Goal: Register for event/course

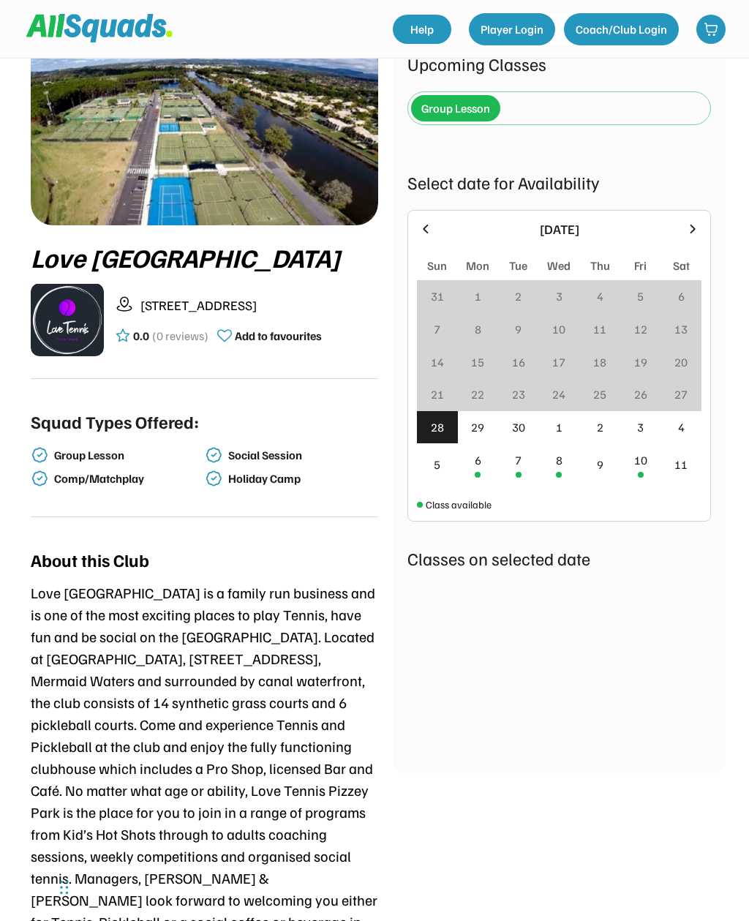
scroll to position [75, 0]
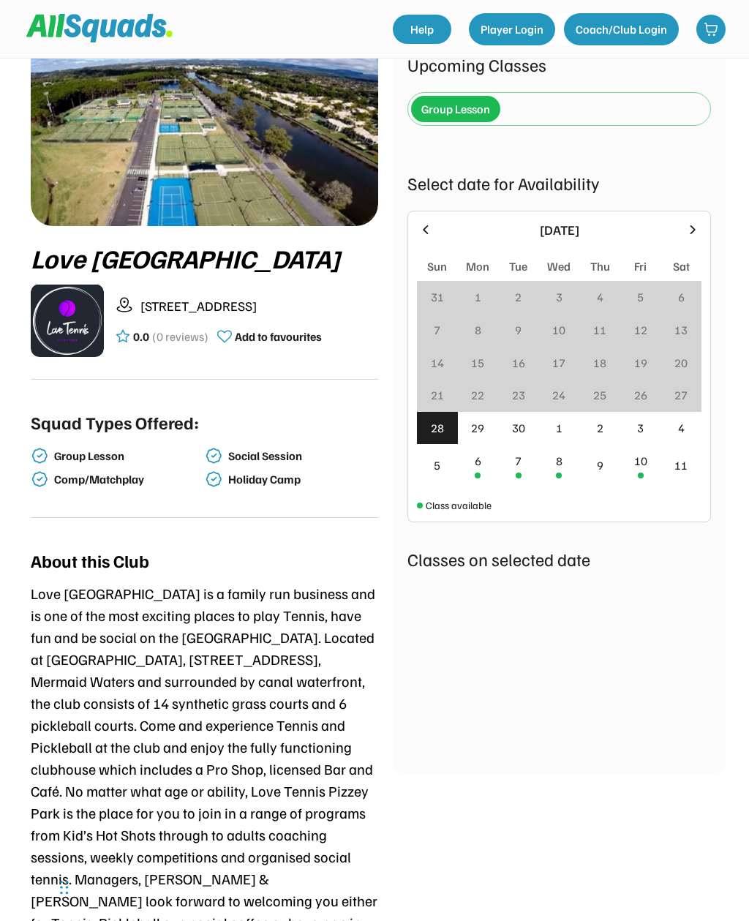
click at [607, 428] on div "2" at bounding box center [600, 428] width 41 height 33
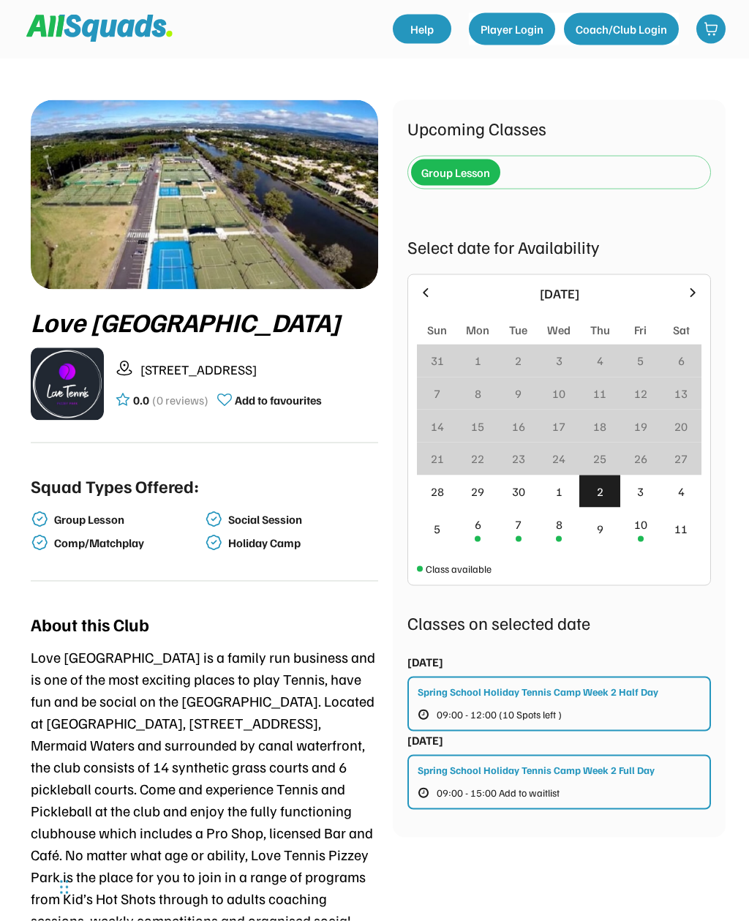
scroll to position [0, 0]
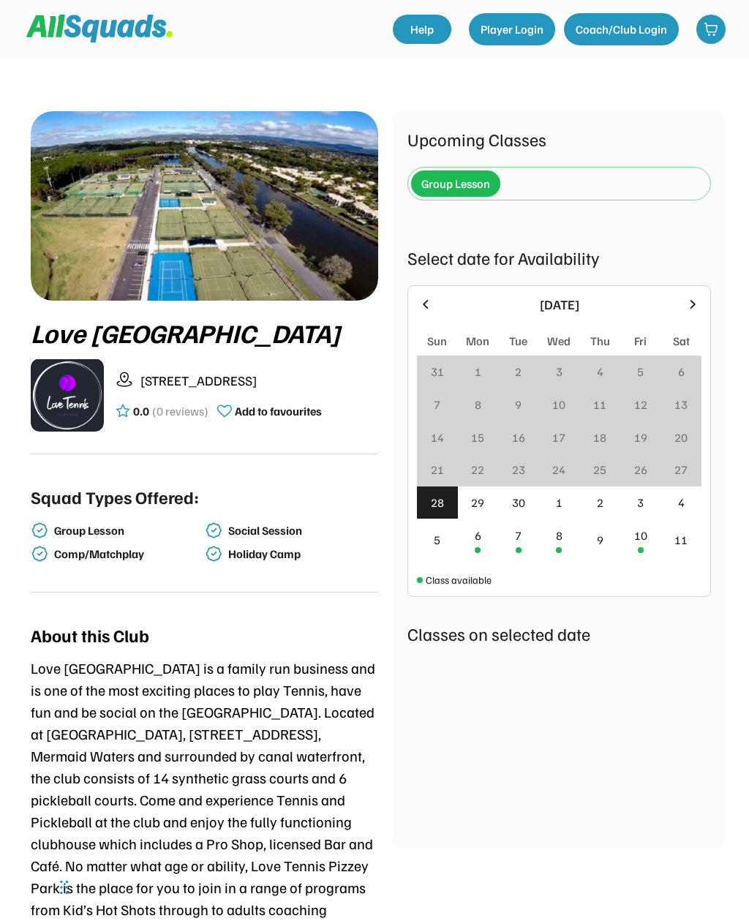
click at [566, 546] on div "8" at bounding box center [559, 540] width 41 height 42
click at [556, 514] on div "1" at bounding box center [559, 510] width 7 height 18
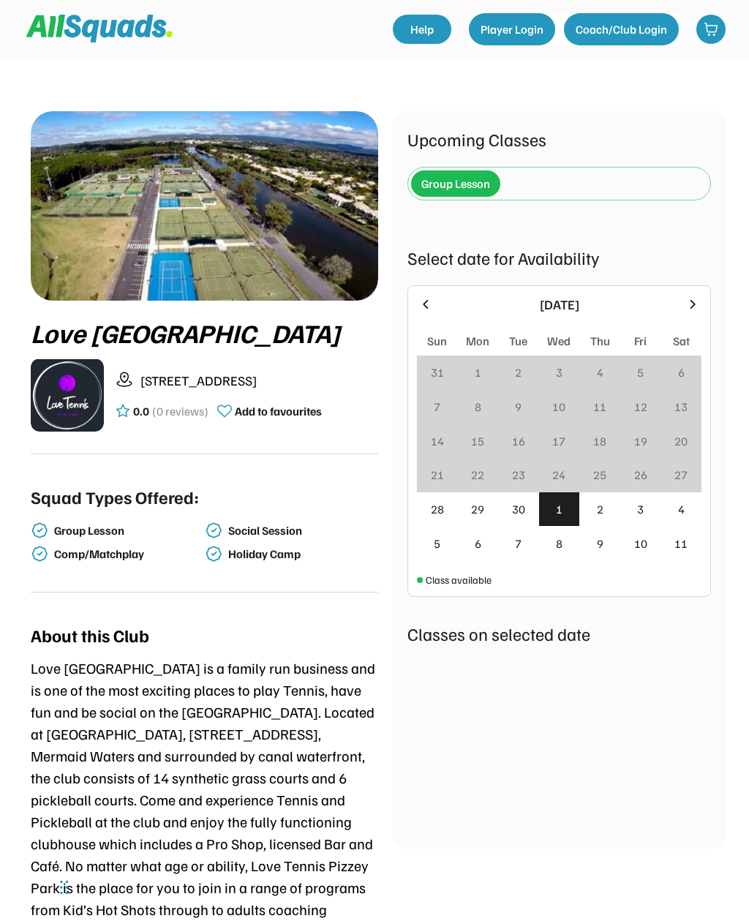
click at [589, 512] on div "2" at bounding box center [600, 510] width 41 height 34
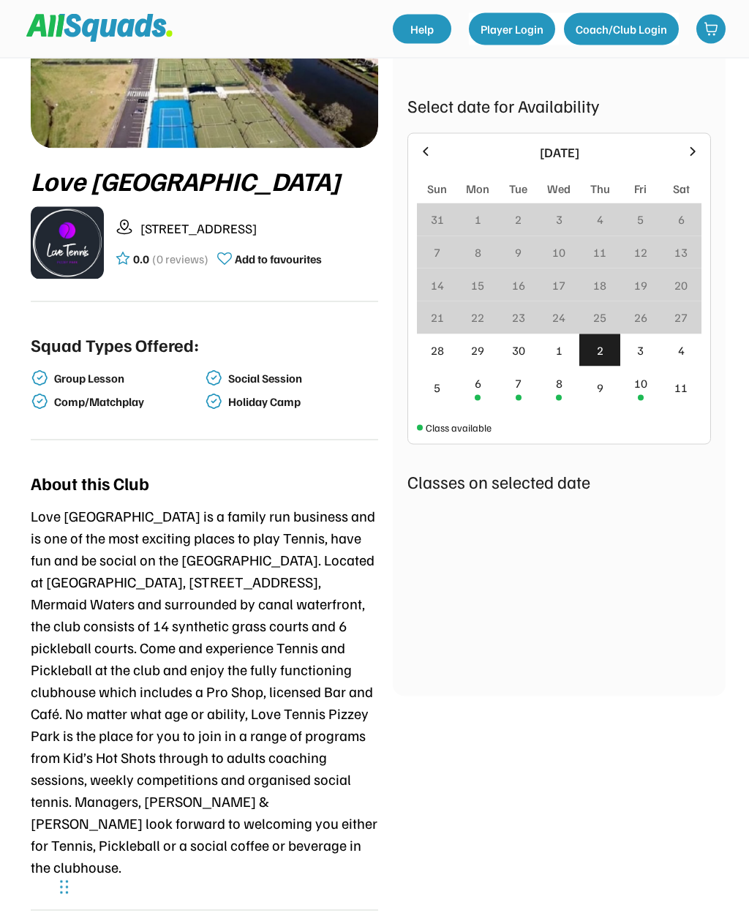
scroll to position [547, 0]
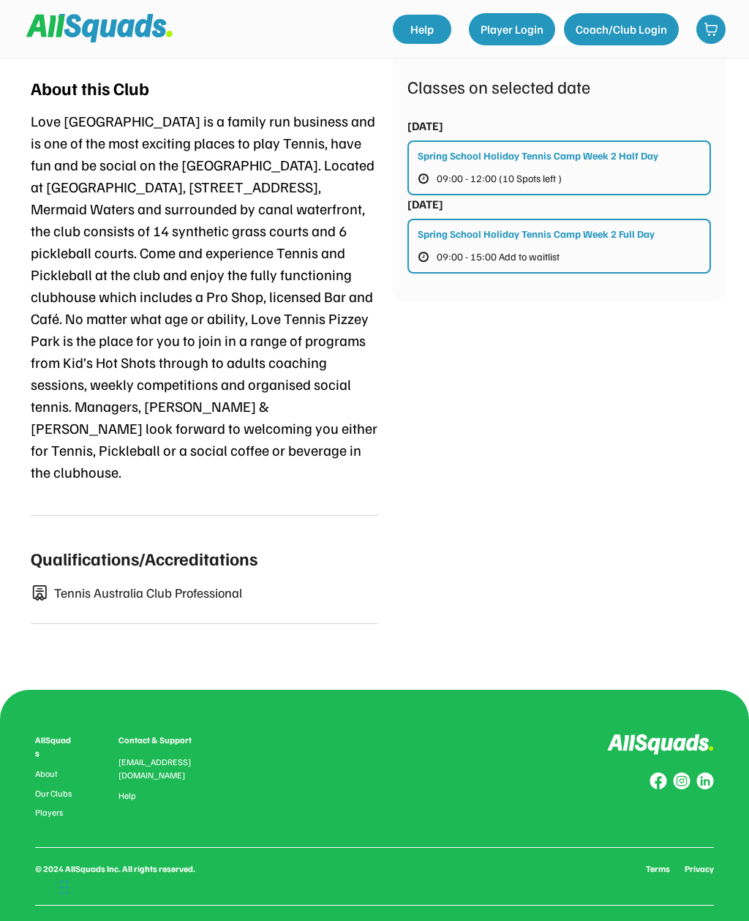
click at [565, 263] on button "09:00 - 15:00 Add to waitlist" at bounding box center [502, 256] width 168 height 19
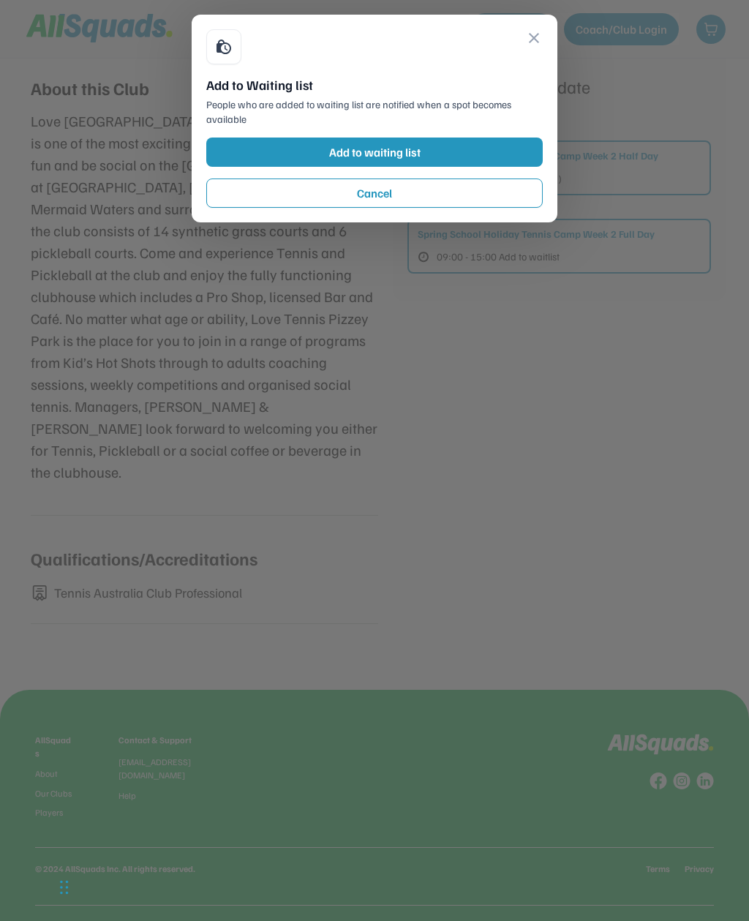
click at [531, 45] on button "close" at bounding box center [534, 38] width 18 height 18
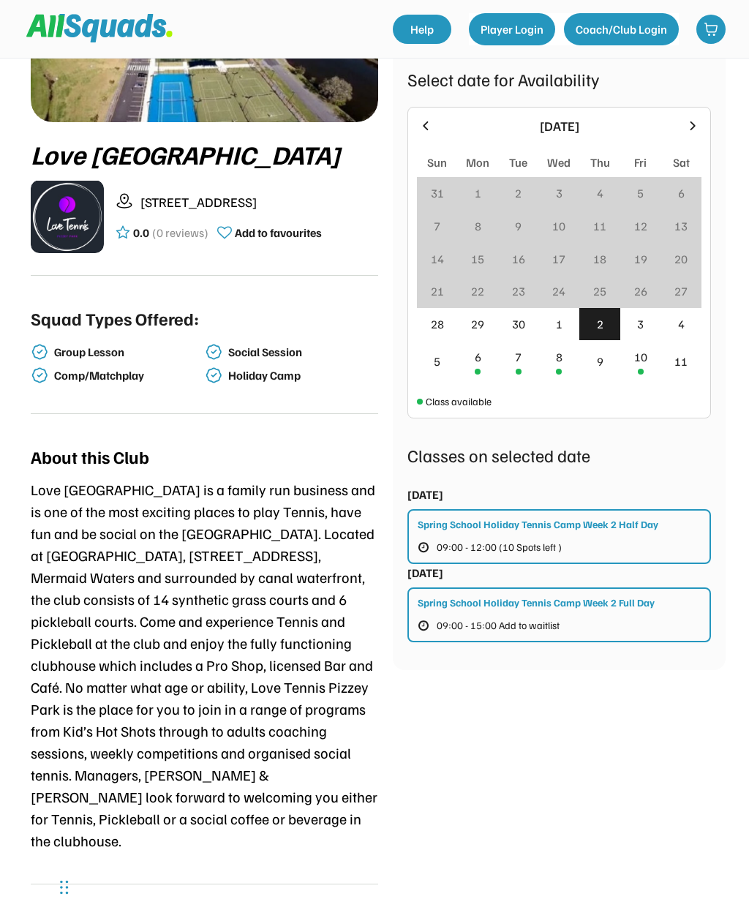
scroll to position [0, 0]
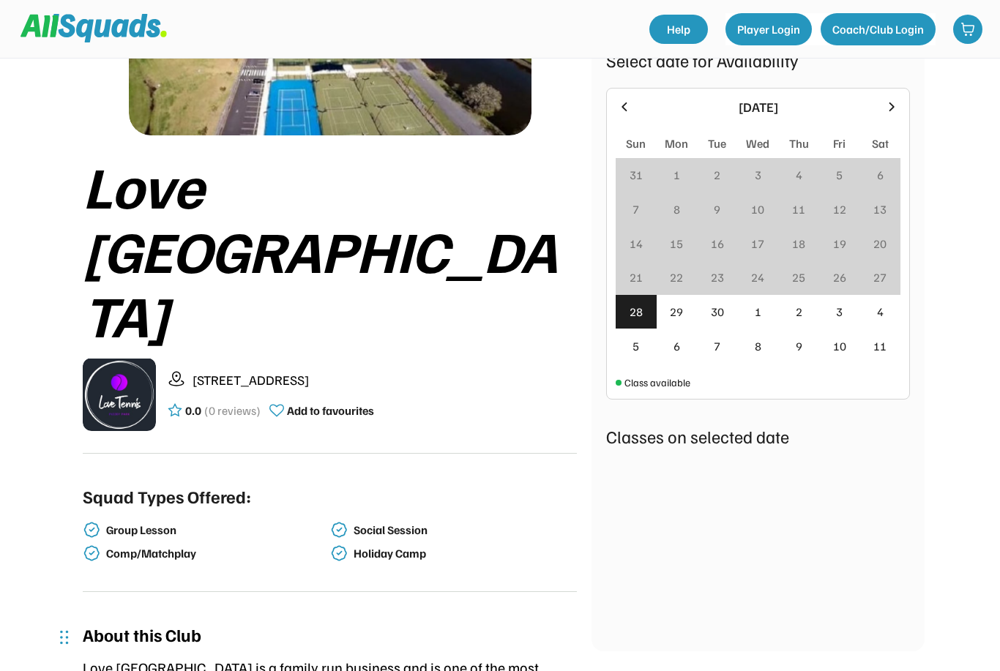
scroll to position [195, 0]
click at [804, 310] on div "2" at bounding box center [798, 312] width 41 height 34
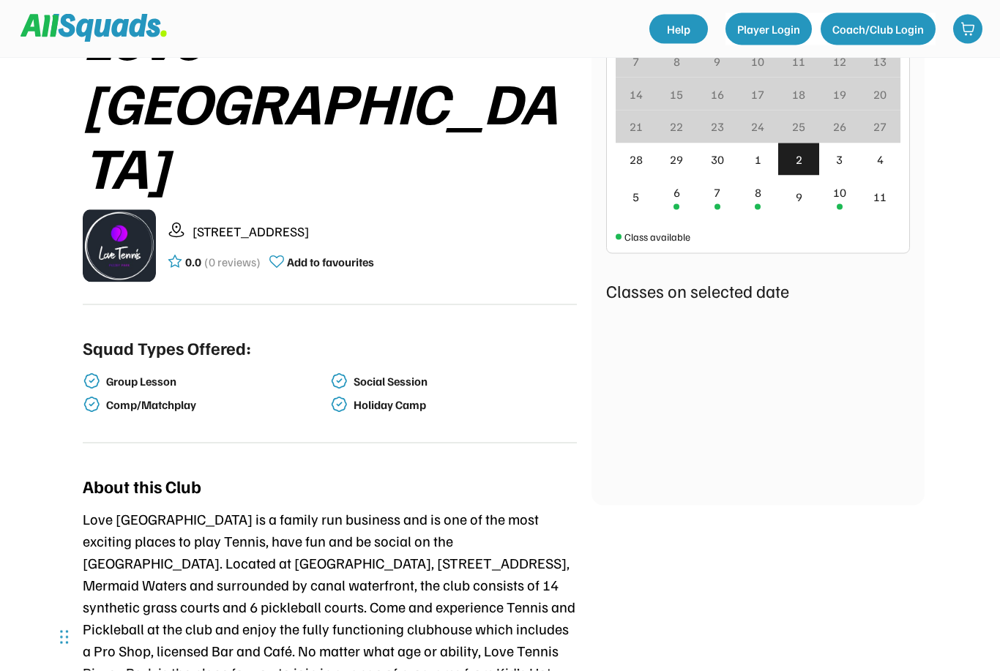
scroll to position [344, 0]
click at [806, 169] on div "2" at bounding box center [798, 159] width 41 height 33
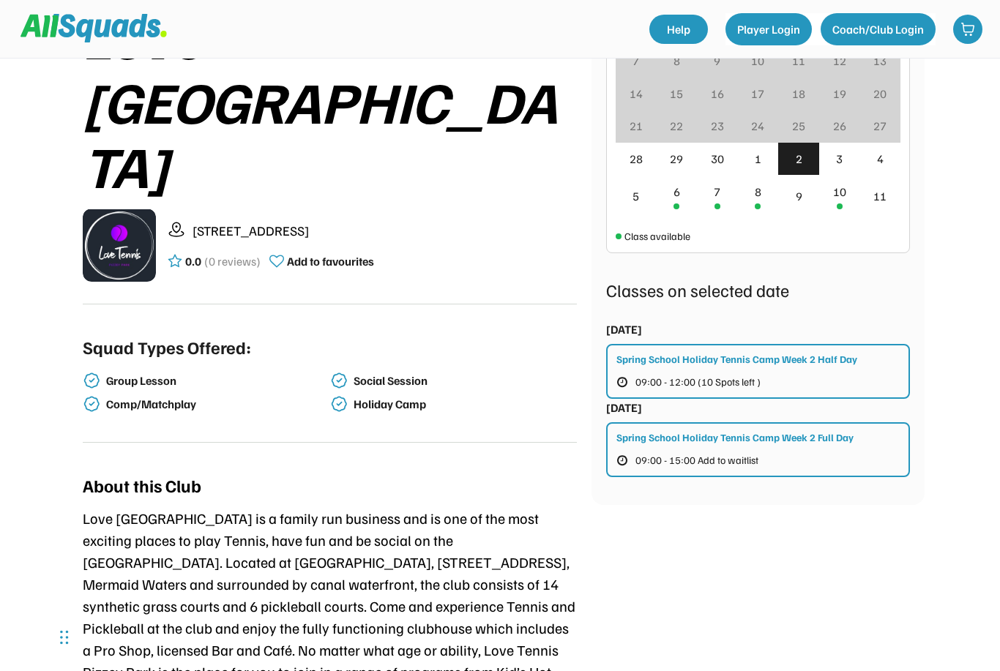
click at [632, 455] on button "09:00 - 15:00 Add to waitlist" at bounding box center [700, 460] width 168 height 19
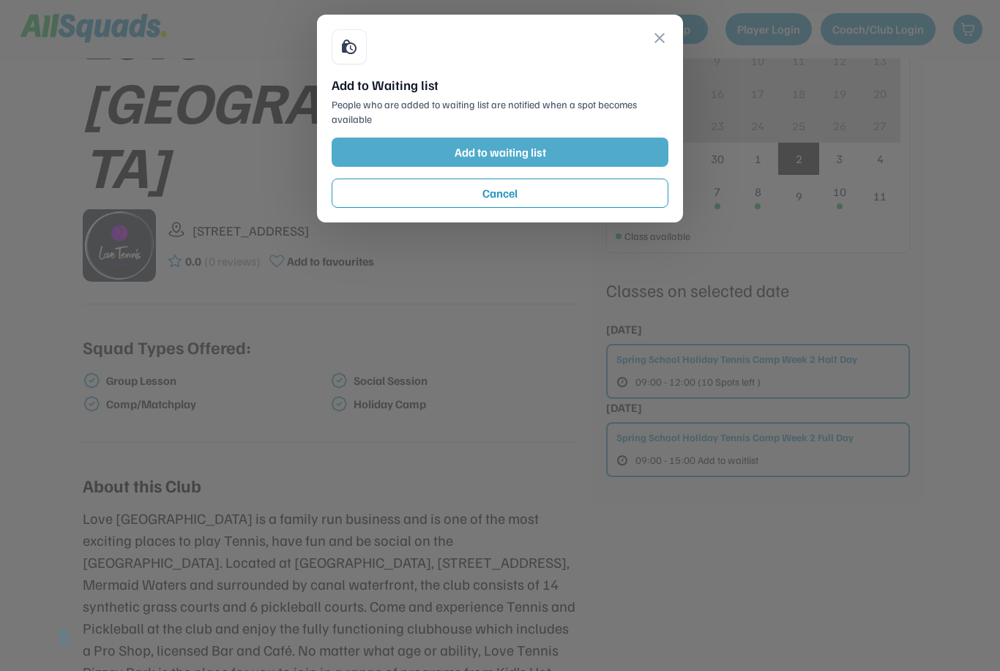
click at [405, 155] on button "Add to waiting list" at bounding box center [500, 152] width 337 height 29
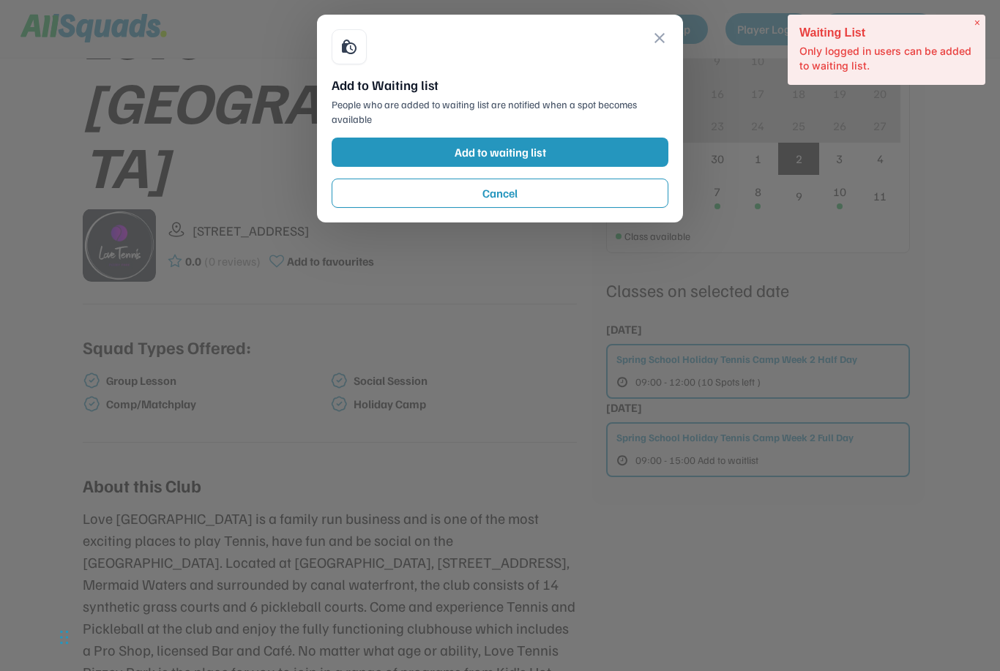
click at [447, 154] on button "Add to waiting list" at bounding box center [500, 152] width 337 height 29
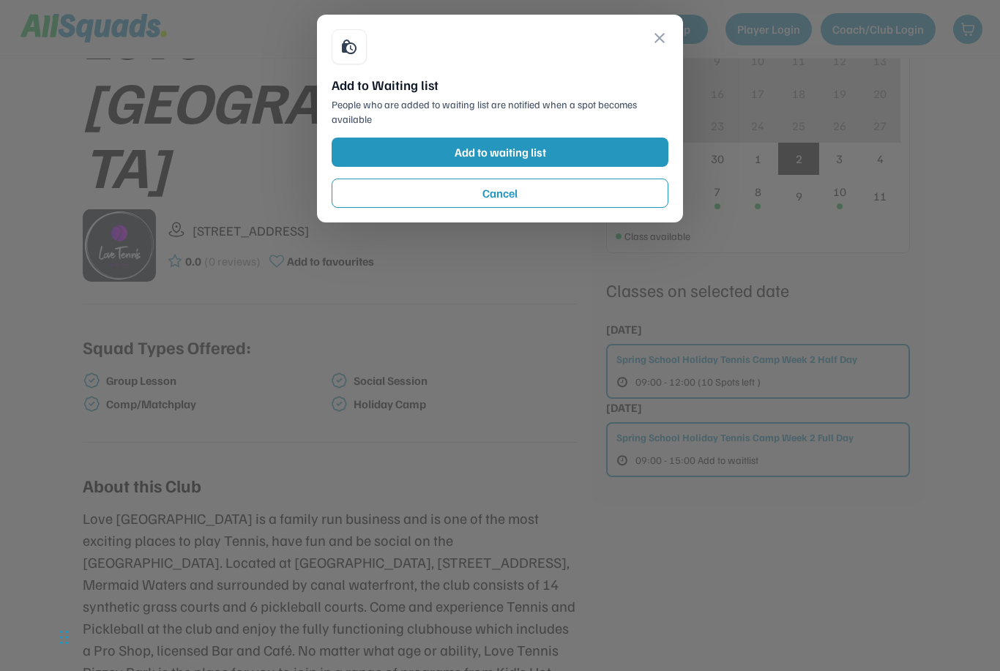
click at [902, 100] on div at bounding box center [500, 335] width 1000 height 671
click at [664, 45] on button "close" at bounding box center [660, 38] width 18 height 18
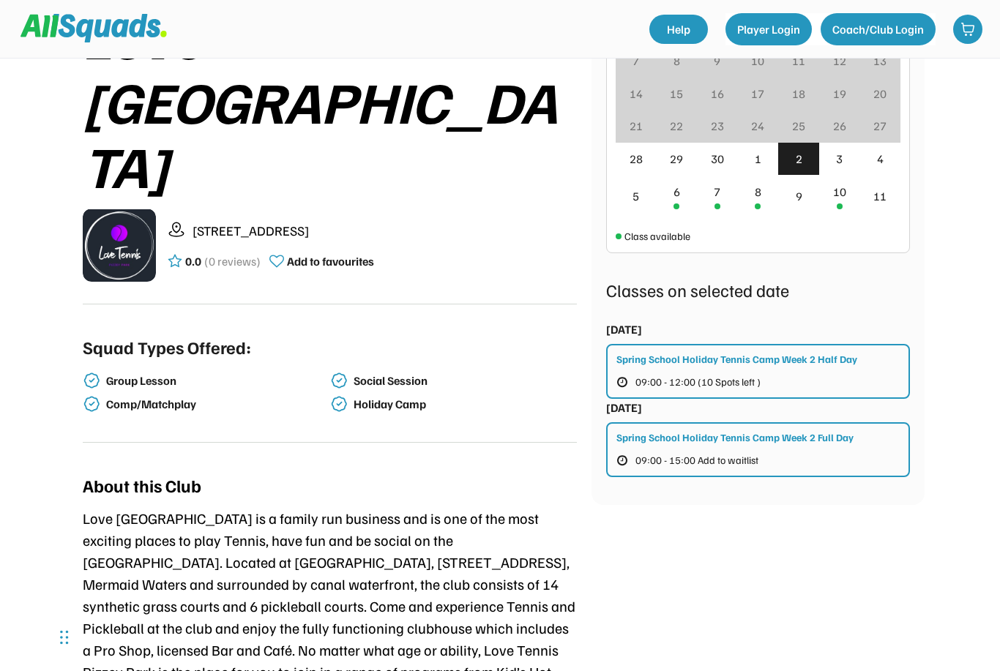
click at [771, 35] on button "Player Login" at bounding box center [768, 29] width 86 height 32
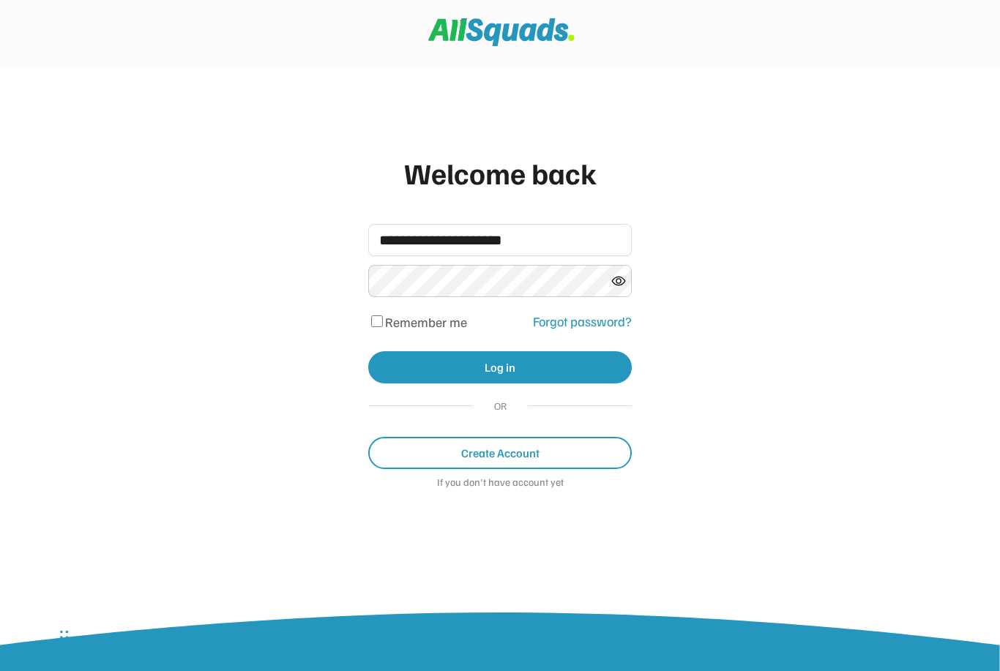
click at [402, 366] on button "Log in" at bounding box center [499, 367] width 263 height 32
click at [449, 375] on button "Log in" at bounding box center [499, 367] width 263 height 32
click at [431, 463] on button "Create Account" at bounding box center [499, 453] width 263 height 32
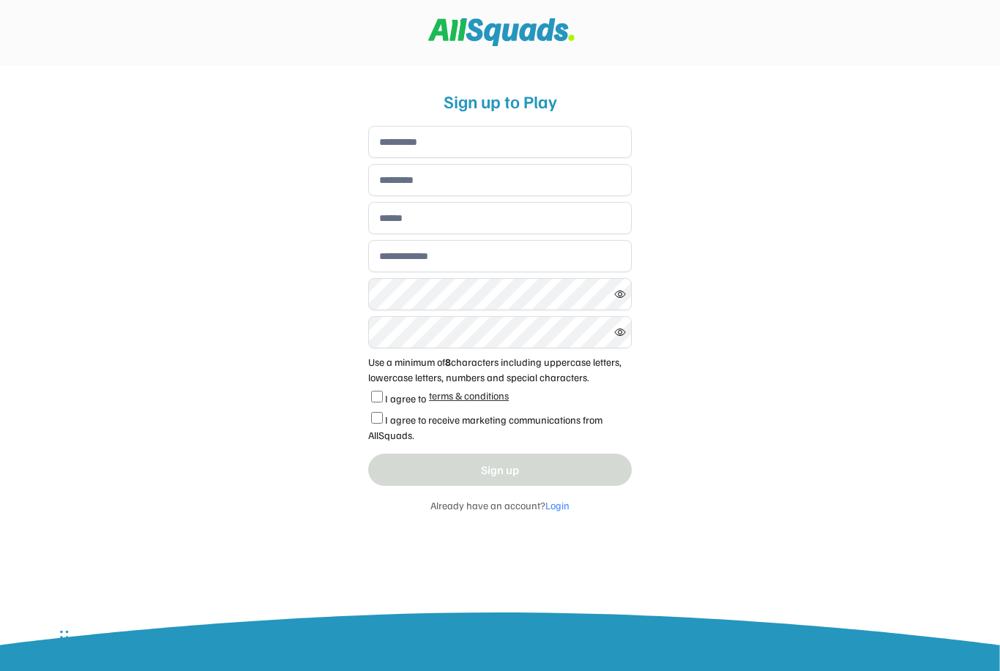
click at [389, 145] on input "input" at bounding box center [499, 142] width 263 height 32
type input "******"
click at [396, 184] on input "input" at bounding box center [499, 180] width 263 height 32
type input "*****"
click at [387, 221] on input "email" at bounding box center [499, 218] width 263 height 32
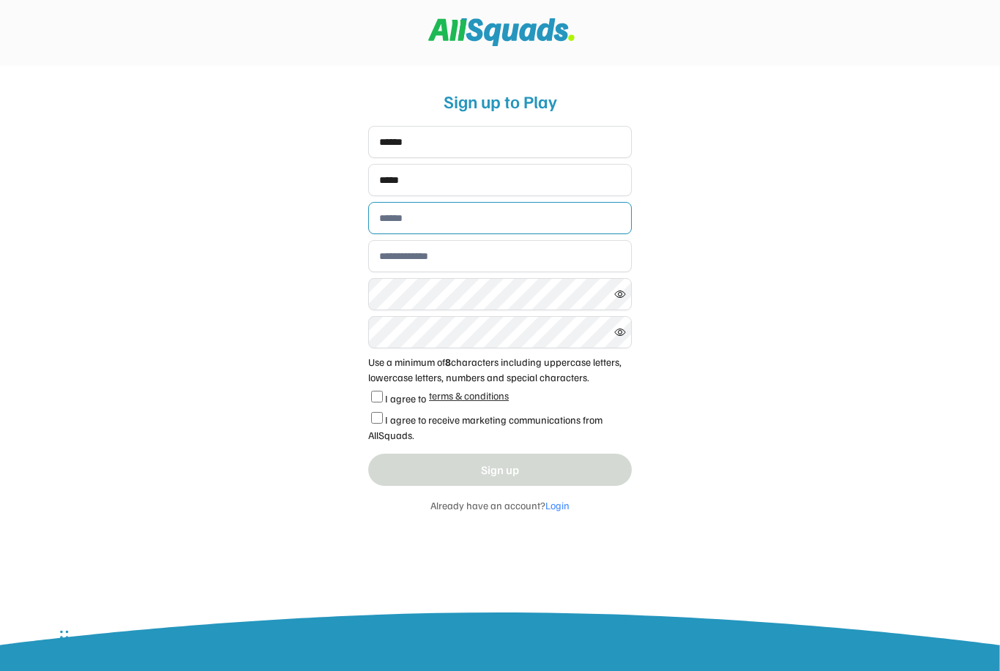
type input "**********"
click at [383, 252] on input "input" at bounding box center [499, 256] width 263 height 32
type input "**********"
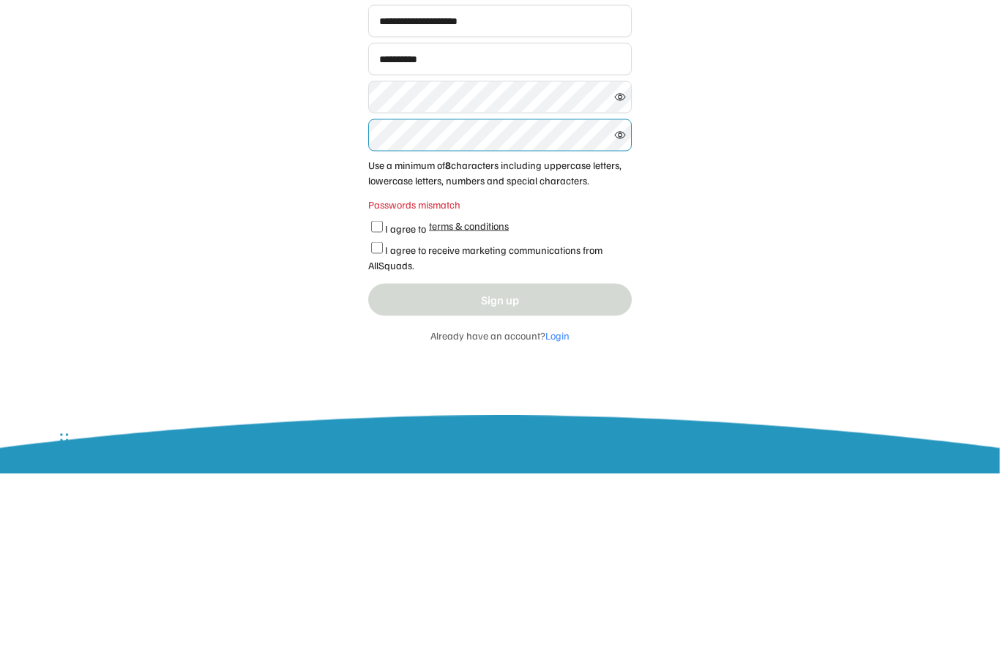
scroll to position [31, 0]
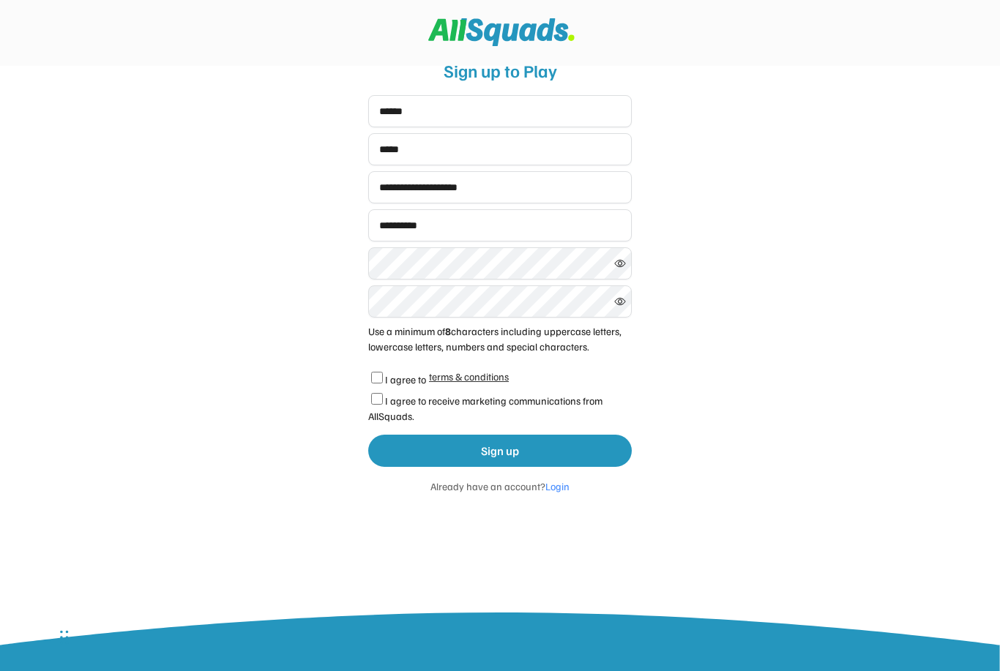
click at [366, 397] on div "**********" at bounding box center [499, 314] width 293 height 544
click at [367, 395] on div "**********" at bounding box center [499, 314] width 293 height 544
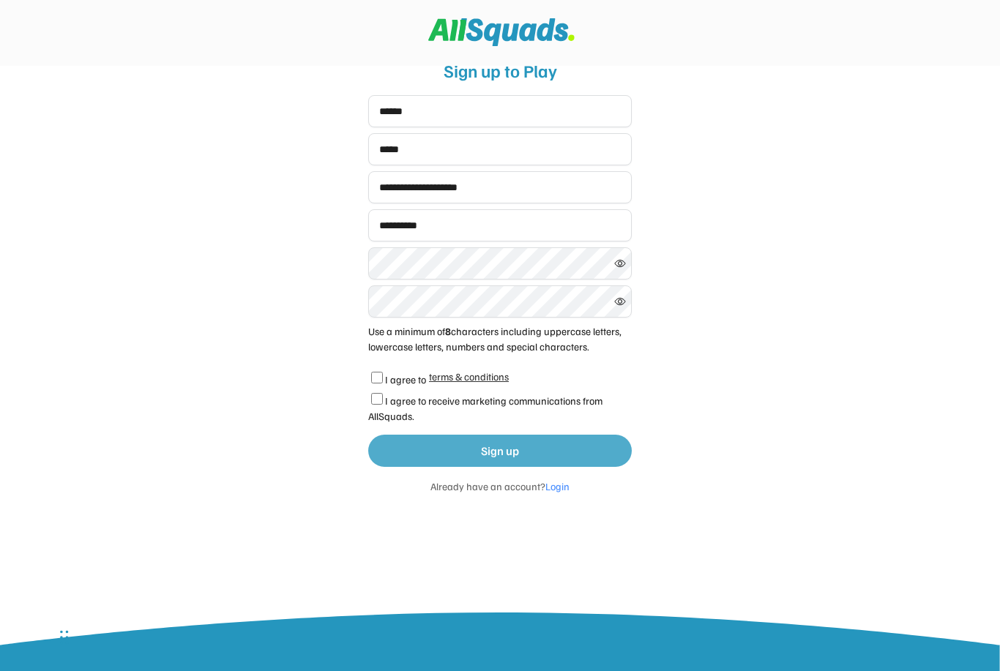
click at [411, 449] on button "Sign up" at bounding box center [499, 451] width 263 height 32
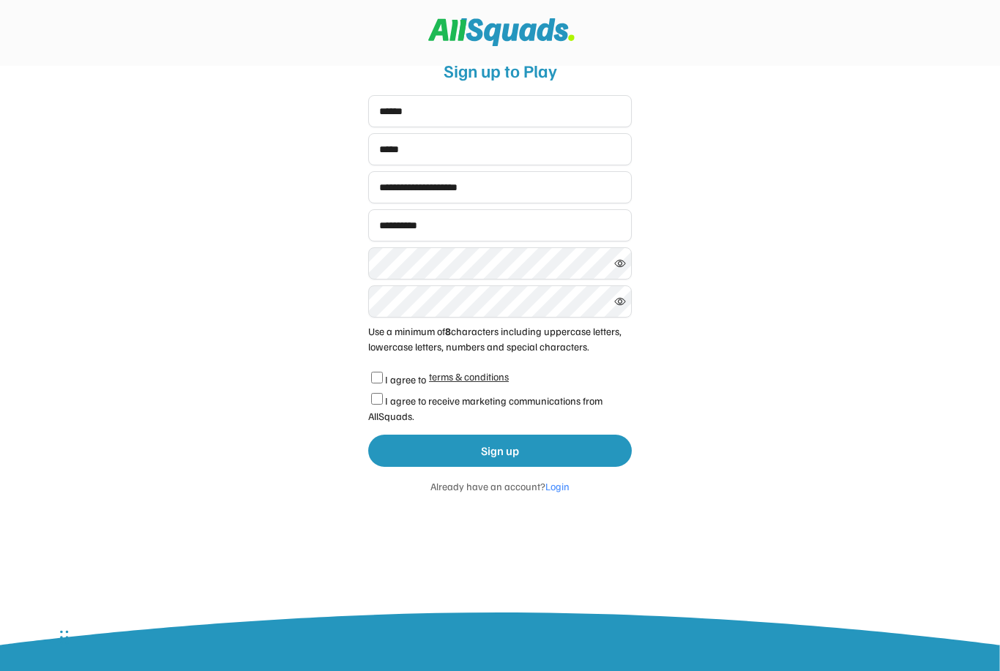
scroll to position [0, 0]
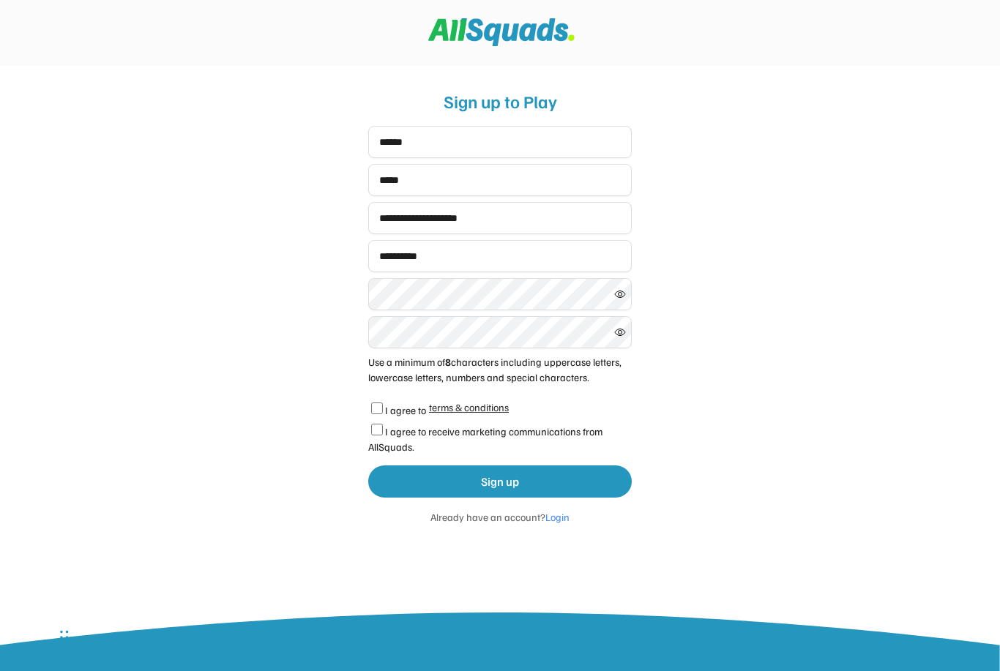
click at [557, 521] on div "Already have an account? Login" at bounding box center [499, 516] width 263 height 15
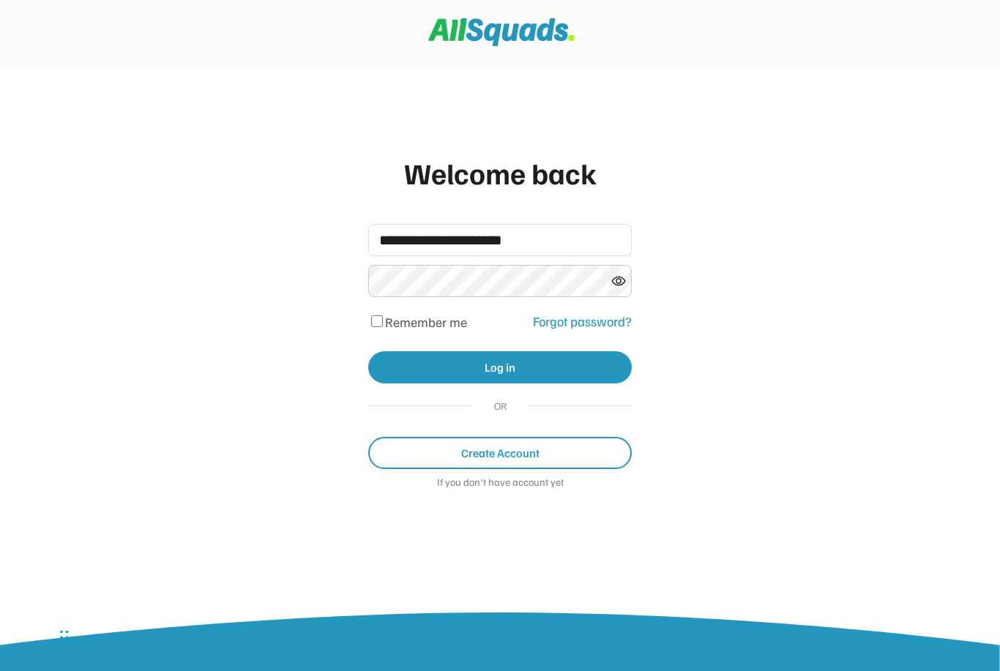
click at [544, 364] on button "Log in" at bounding box center [499, 367] width 263 height 32
click at [617, 280] on use at bounding box center [618, 281] width 13 height 8
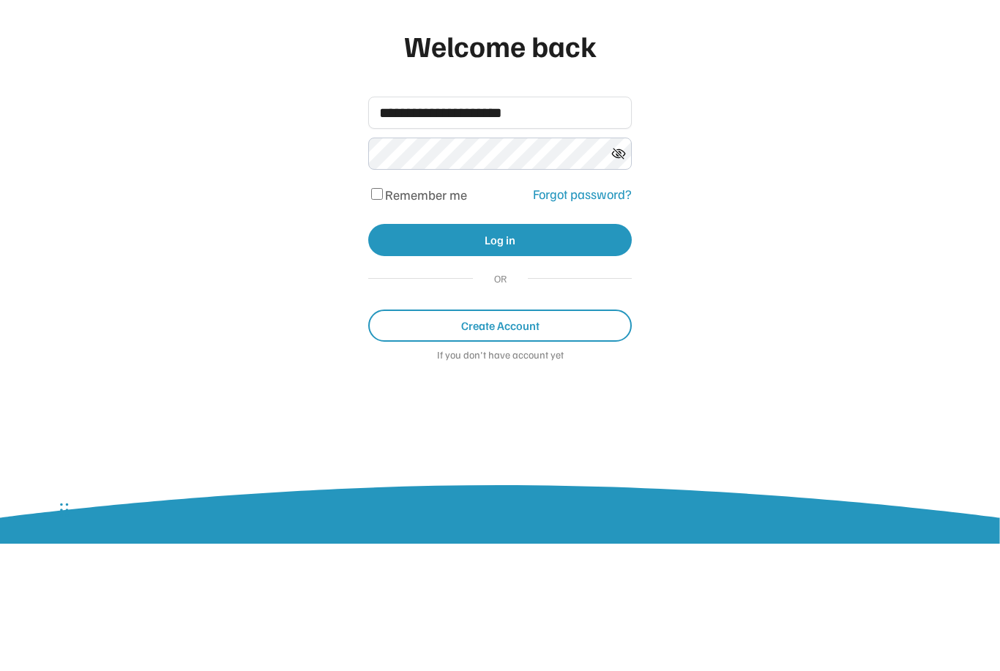
click at [434, 351] on button "Log in" at bounding box center [499, 367] width 263 height 32
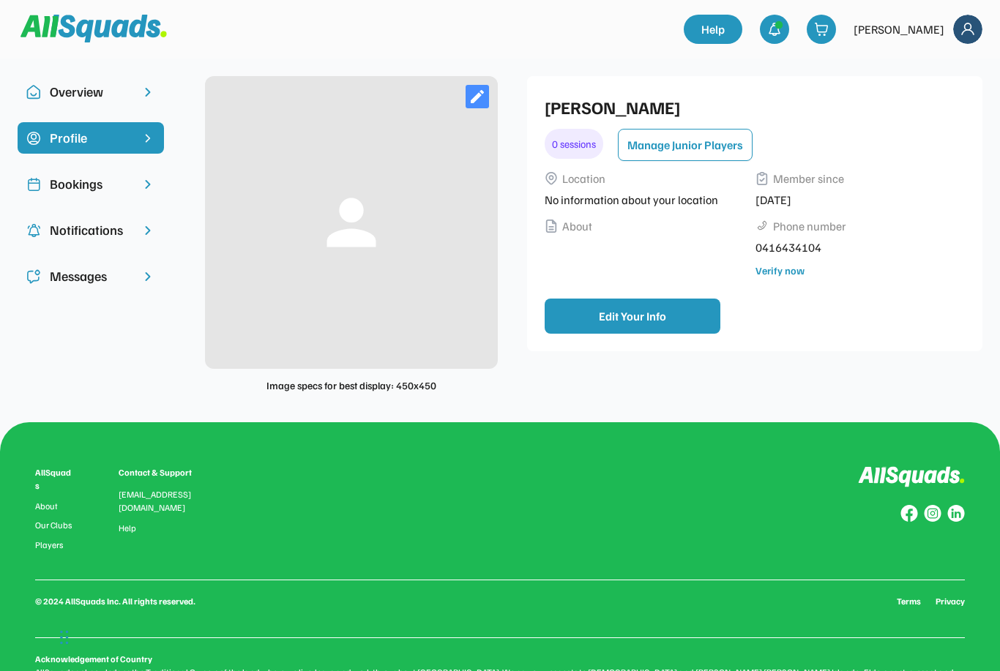
click at [64, 190] on div "Bookings" at bounding box center [91, 184] width 82 height 20
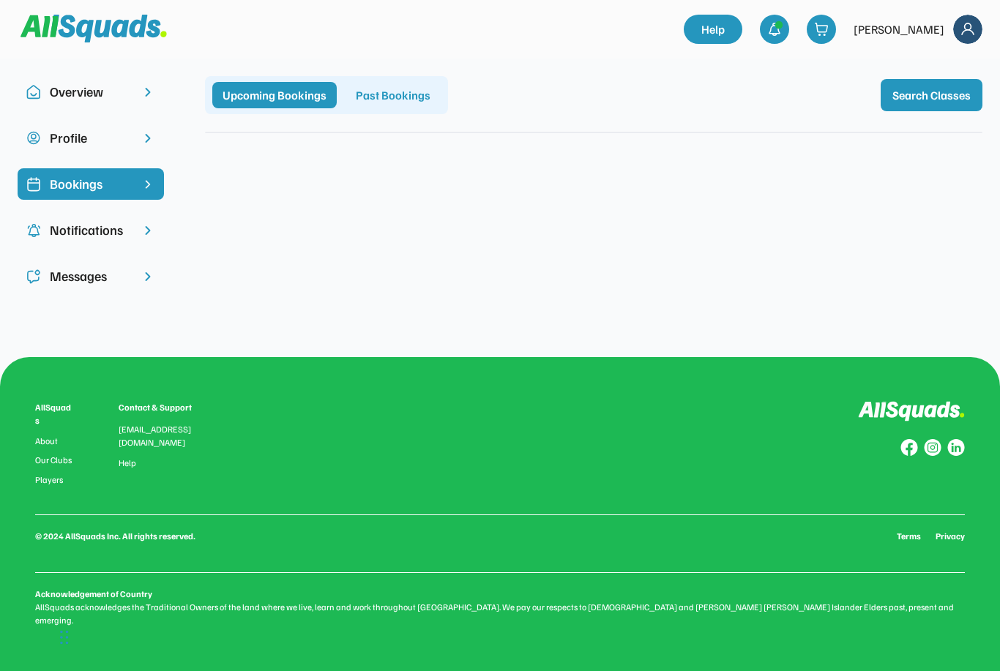
click at [69, 103] on div "Overview" at bounding box center [91, 91] width 146 height 31
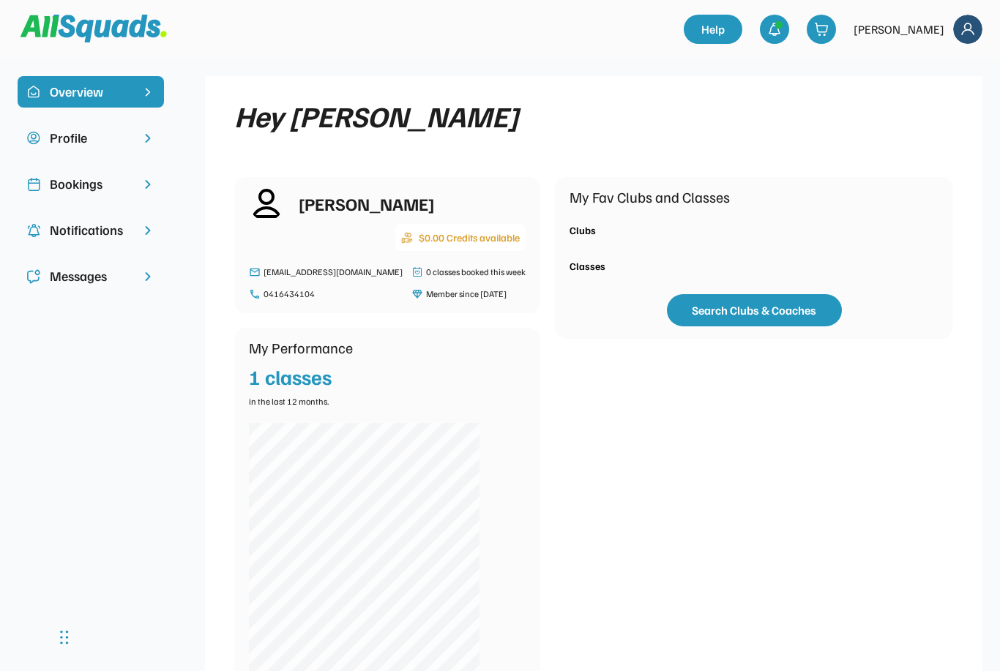
click at [72, 153] on div "Profile" at bounding box center [91, 137] width 146 height 31
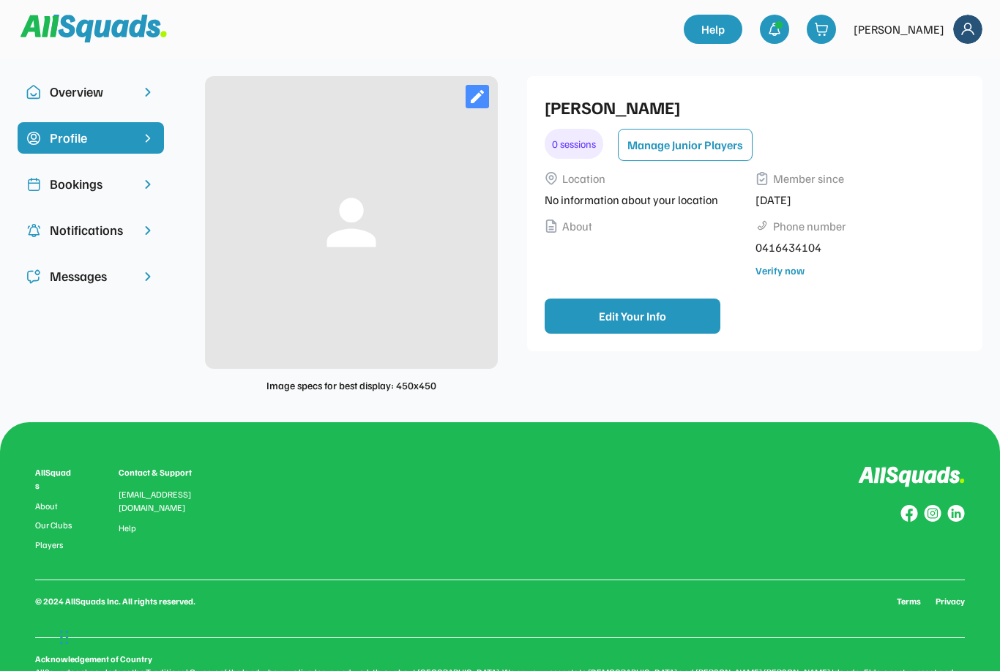
click at [64, 189] on div "Bookings" at bounding box center [91, 184] width 82 height 20
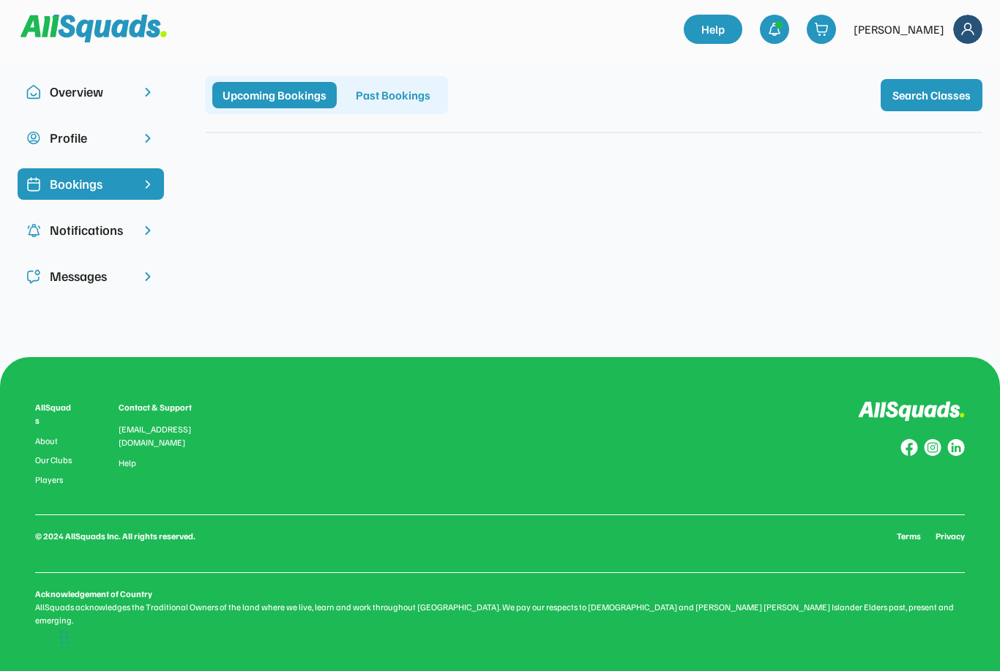
click at [62, 141] on div "Profile" at bounding box center [91, 138] width 82 height 20
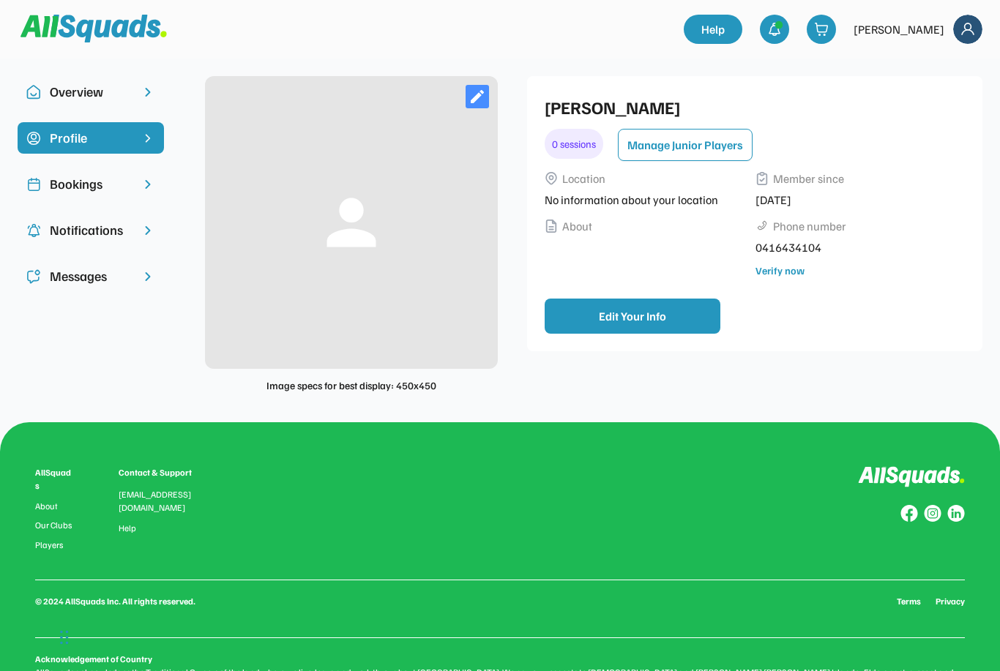
click at [70, 102] on div "Overview" at bounding box center [91, 91] width 146 height 31
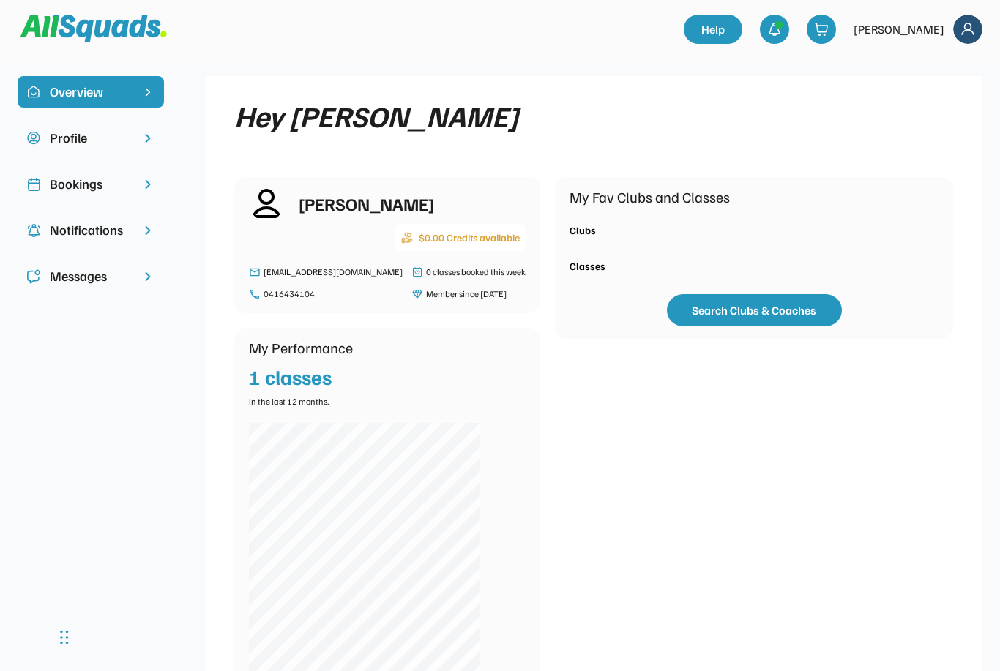
click at [67, 275] on div "Messages" at bounding box center [91, 276] width 82 height 20
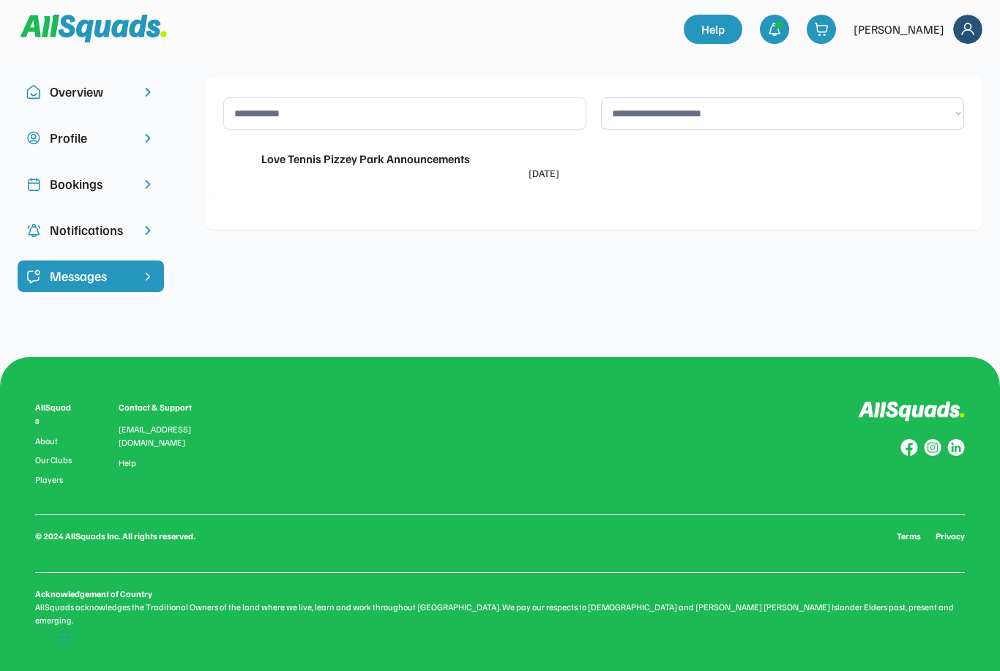
click at [62, 106] on div "Overview" at bounding box center [91, 91] width 146 height 31
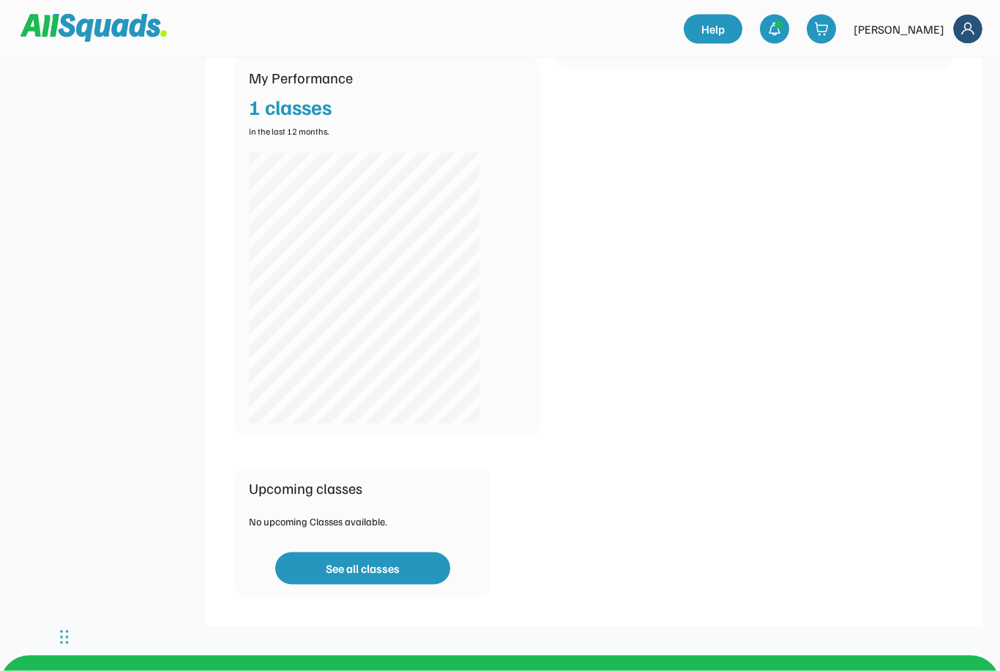
scroll to position [271, 0]
click at [341, 573] on button "See all classes" at bounding box center [362, 568] width 175 height 32
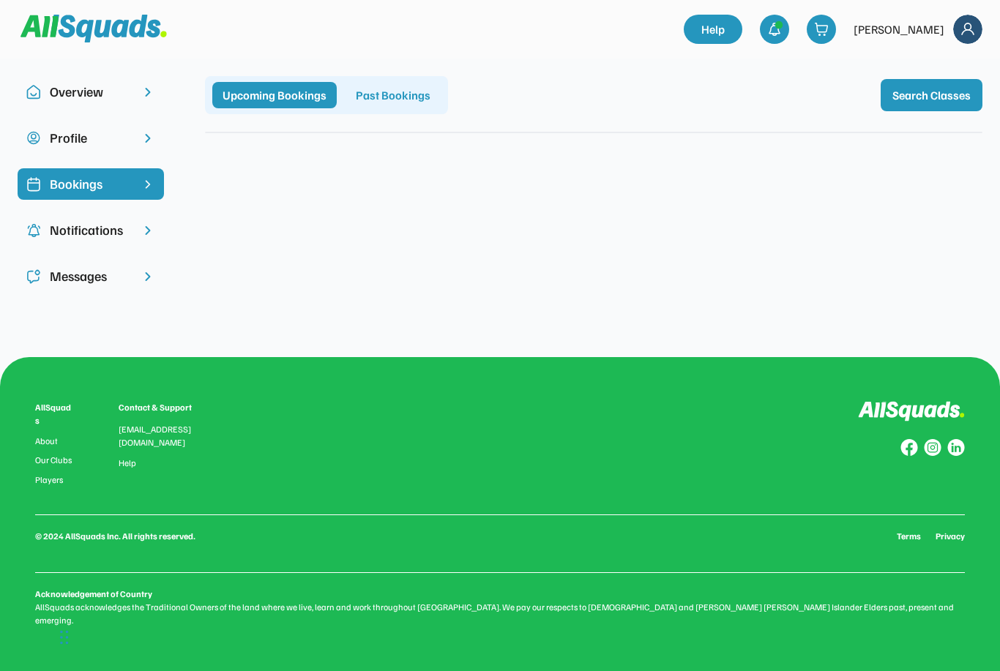
click at [936, 96] on button "Search Classes" at bounding box center [931, 95] width 102 height 32
click at [940, 95] on button "Search Classes" at bounding box center [931, 95] width 102 height 32
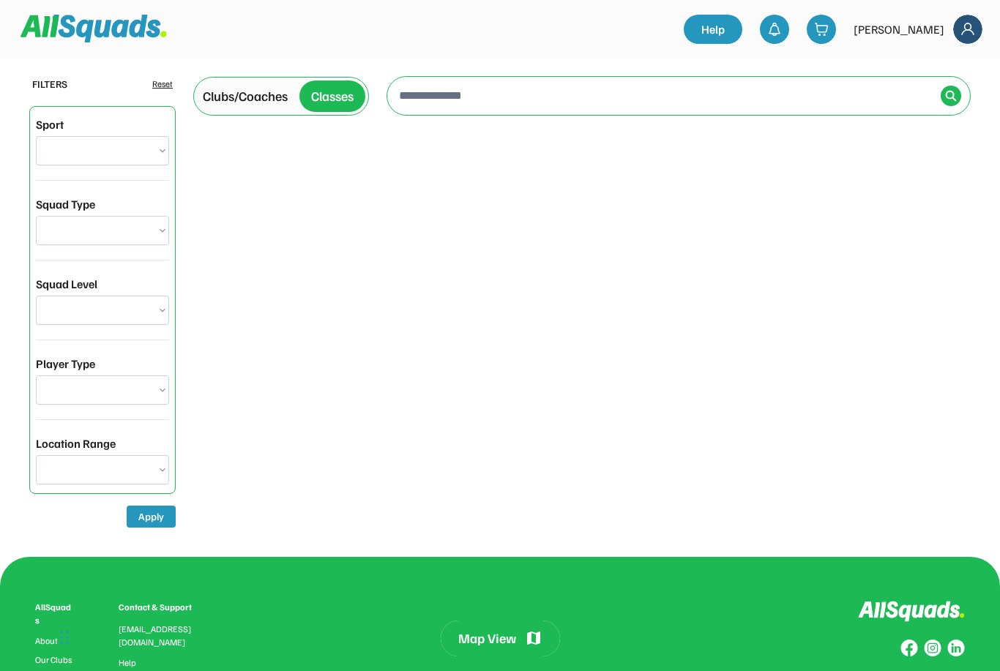
select select "**********"
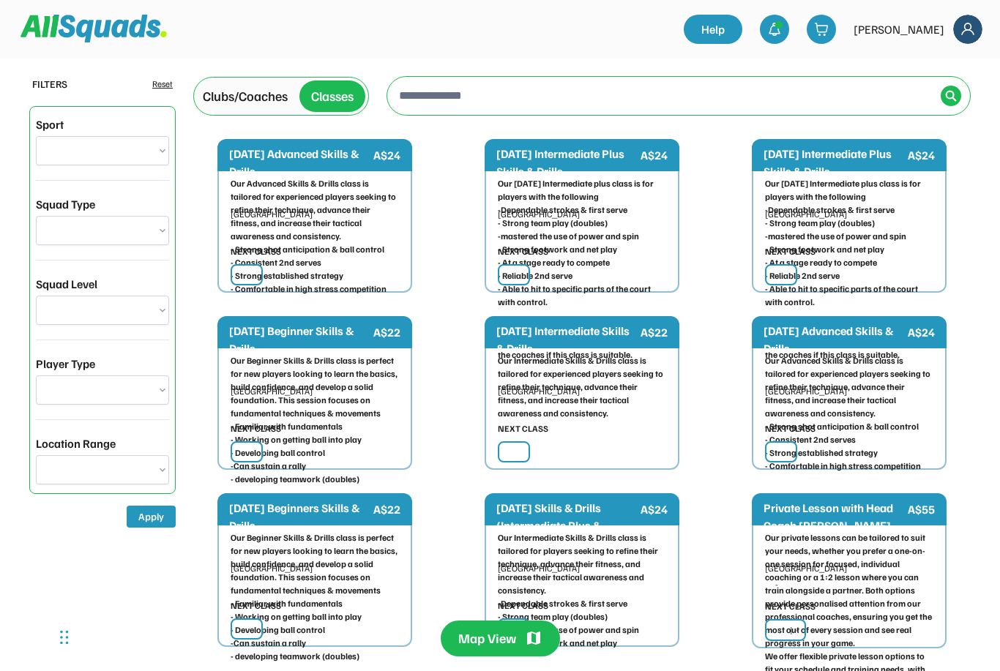
click at [166, 145] on select "**********" at bounding box center [102, 150] width 133 height 29
select select "**********"
click at [154, 161] on select "**********" at bounding box center [102, 150] width 133 height 29
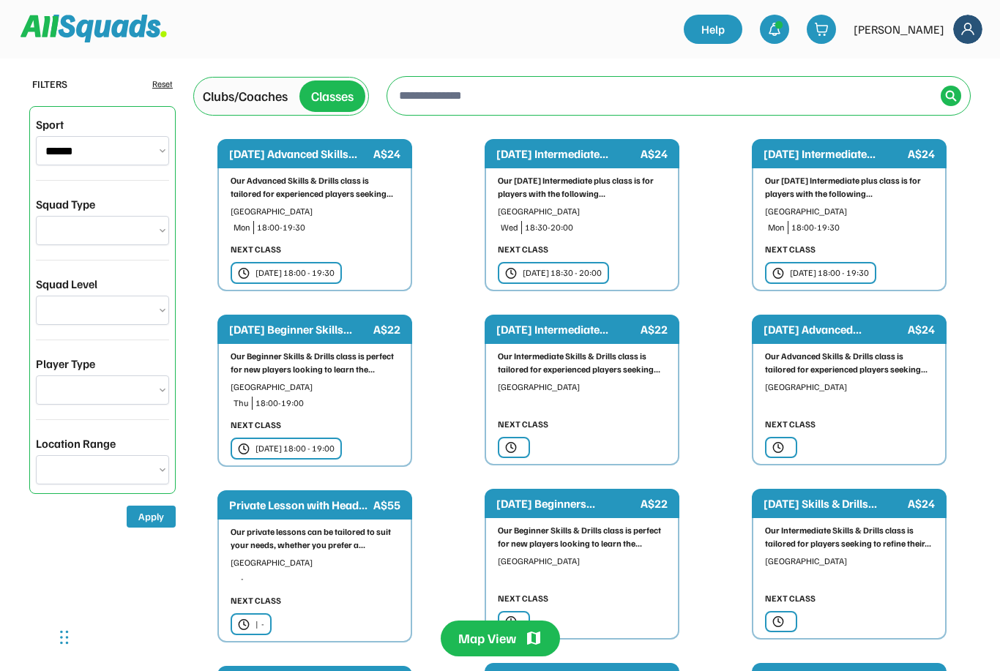
click at [547, 91] on input "input" at bounding box center [665, 95] width 539 height 29
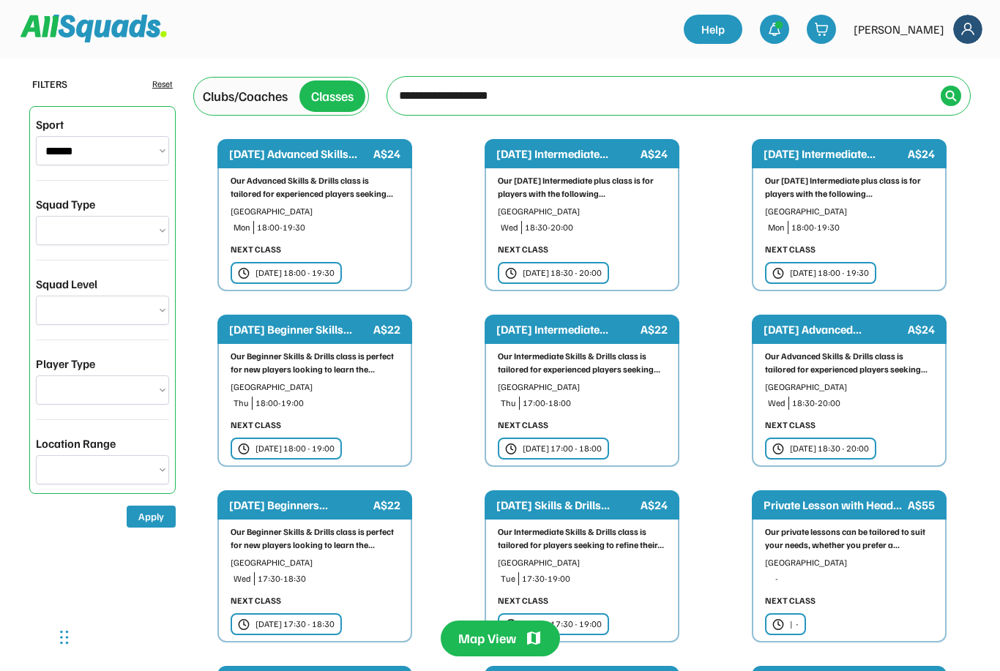
type input "**********"
click at [948, 110] on div "To navigate the map with touch gestures double-tap and hold your finger on the …" at bounding box center [678, 96] width 584 height 40
click at [955, 94] on img at bounding box center [951, 96] width 12 height 12
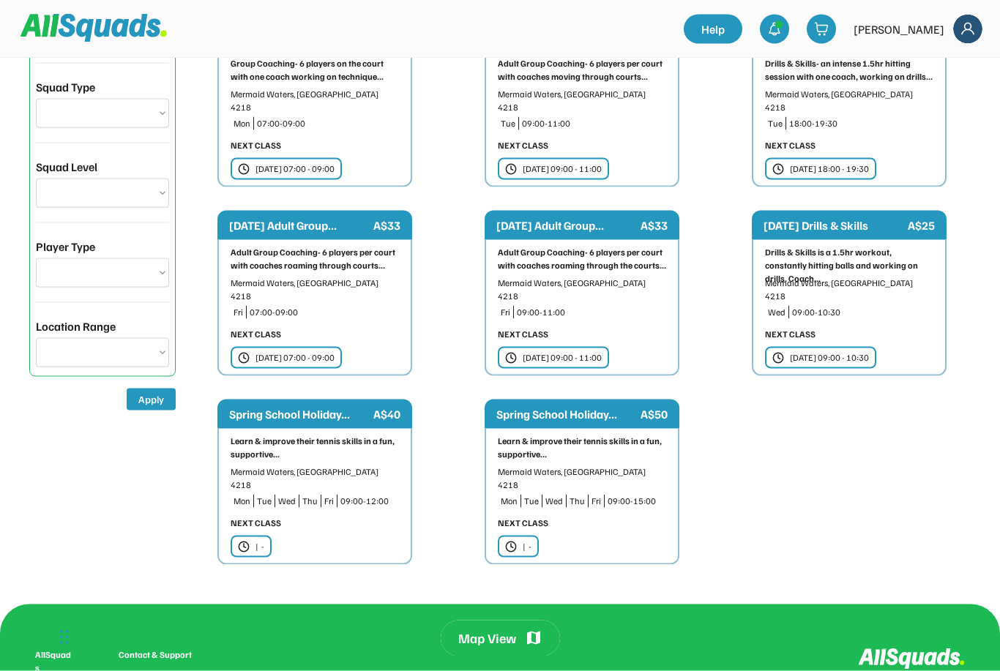
scroll to position [118, 0]
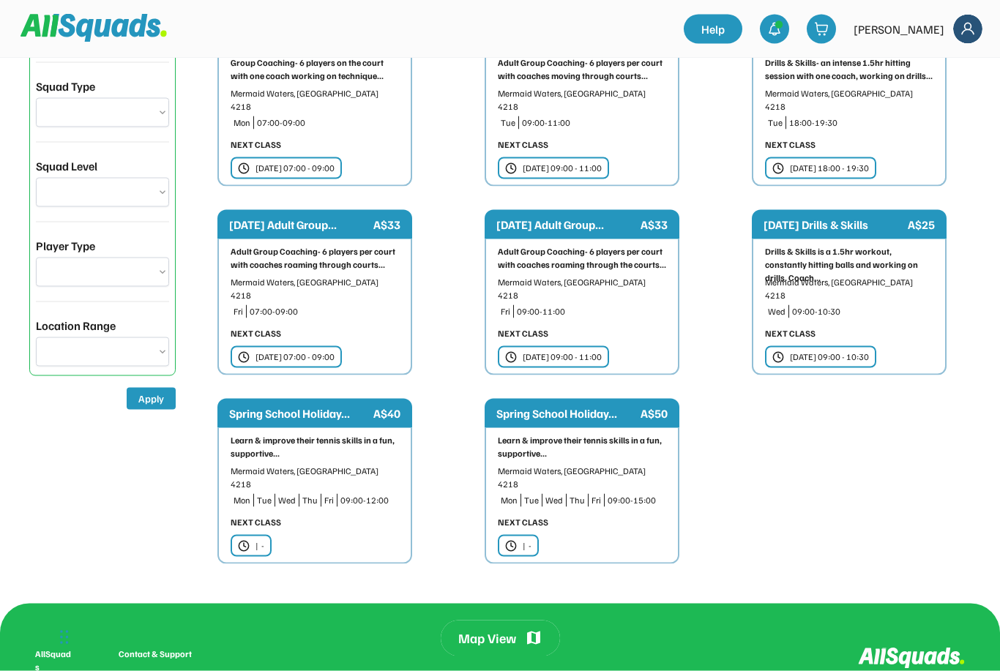
click at [634, 405] on div "Spring School Holiday..." at bounding box center [566, 414] width 141 height 18
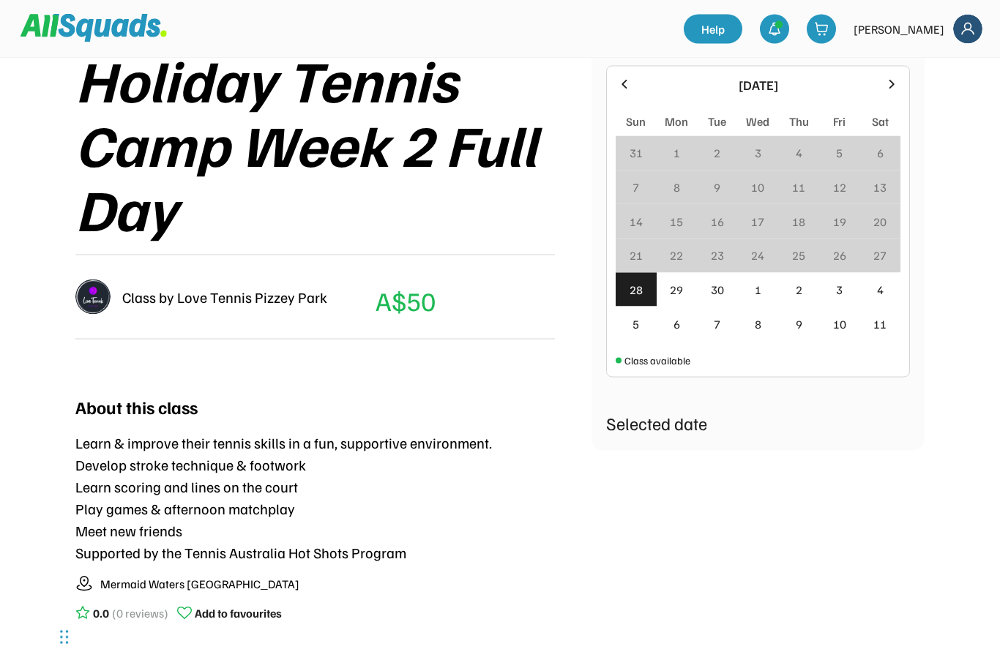
scroll to position [293, 0]
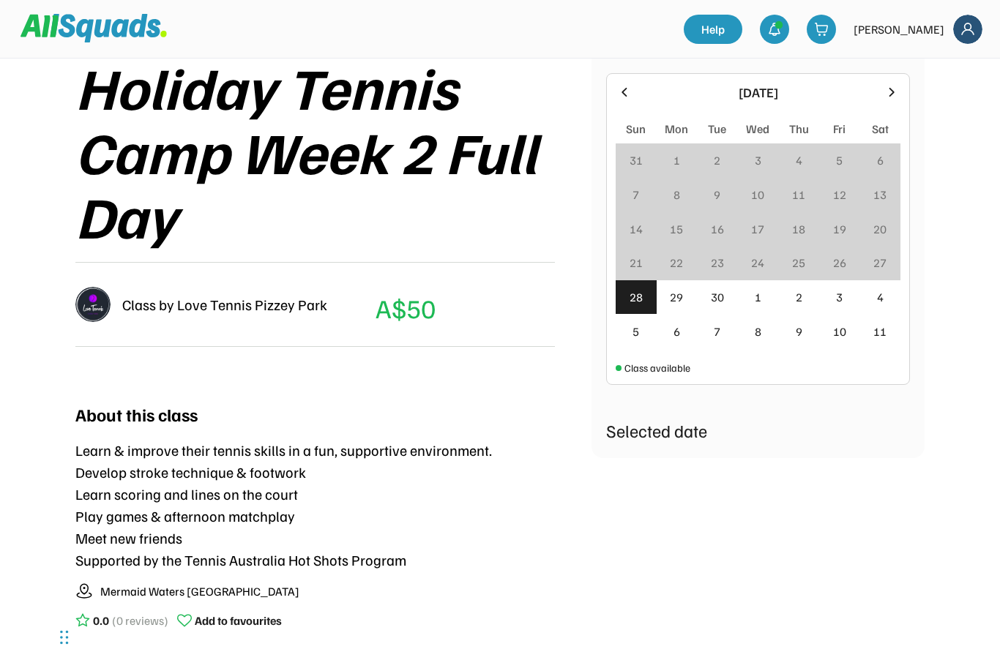
click at [811, 302] on div "2" at bounding box center [798, 297] width 41 height 34
click at [805, 296] on div "2" at bounding box center [798, 297] width 41 height 34
click at [793, 304] on div "2" at bounding box center [798, 297] width 41 height 34
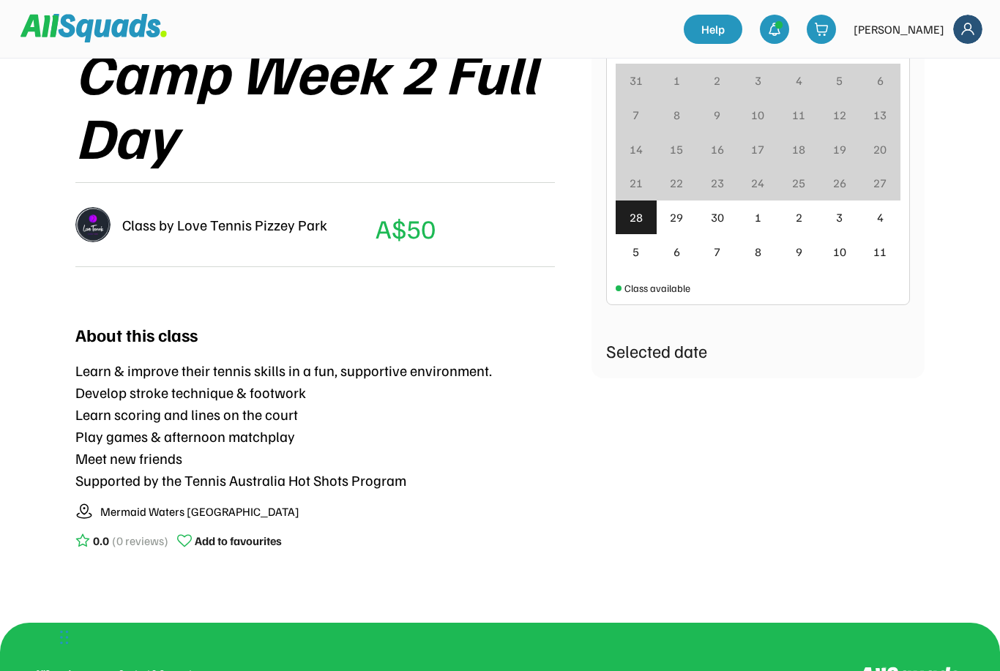
scroll to position [372, 0]
click at [793, 223] on div "2" at bounding box center [798, 218] width 41 height 34
click at [804, 219] on div "2" at bounding box center [798, 218] width 41 height 34
click at [807, 211] on div "2" at bounding box center [798, 218] width 41 height 34
click at [677, 220] on div "29" at bounding box center [676, 218] width 13 height 18
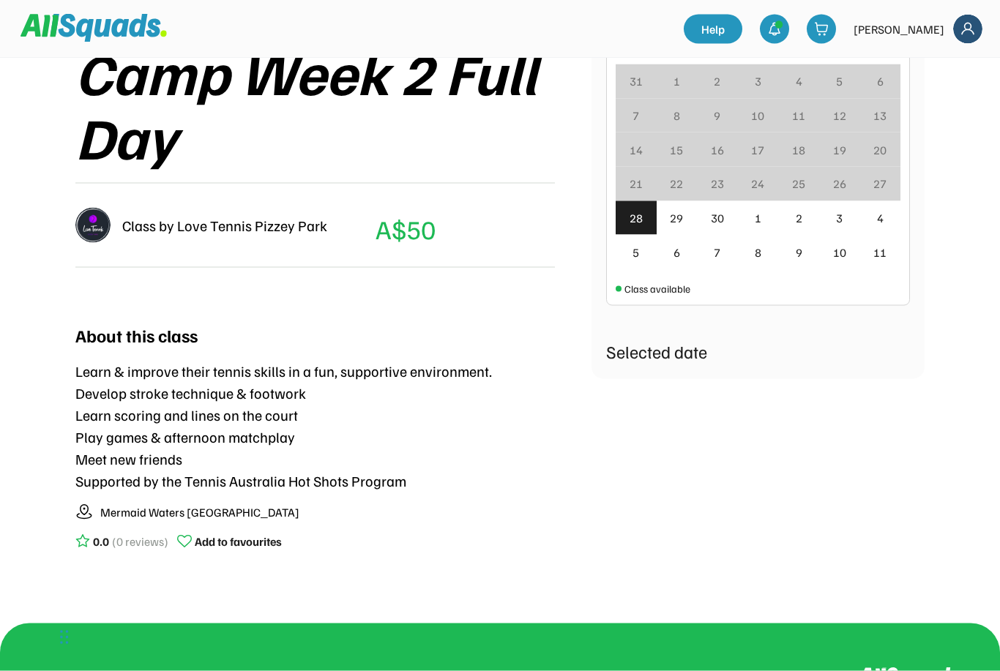
click at [719, 221] on div "30" at bounding box center [717, 218] width 13 height 18
click at [760, 220] on div "1" at bounding box center [758, 218] width 7 height 18
click at [812, 225] on div "2" at bounding box center [798, 218] width 41 height 34
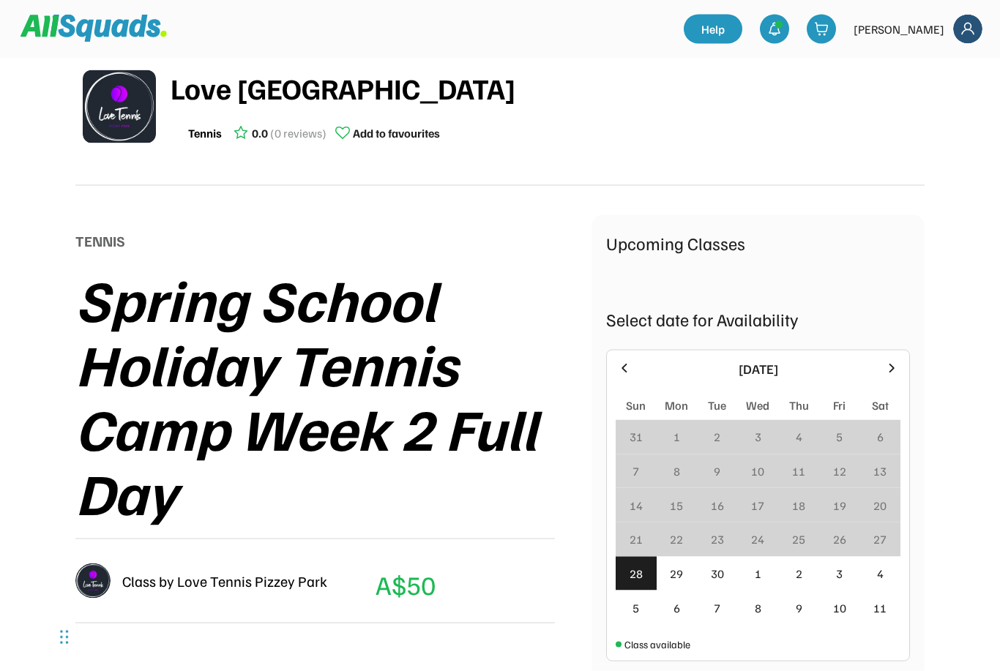
scroll to position [0, 0]
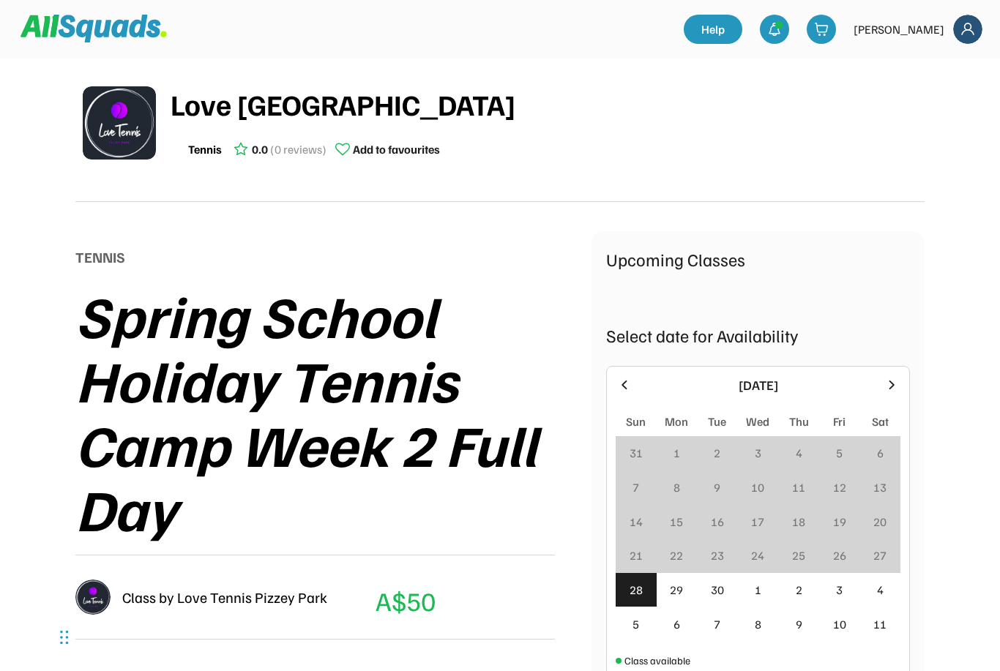
click at [783, 29] on use at bounding box center [779, 25] width 8 height 8
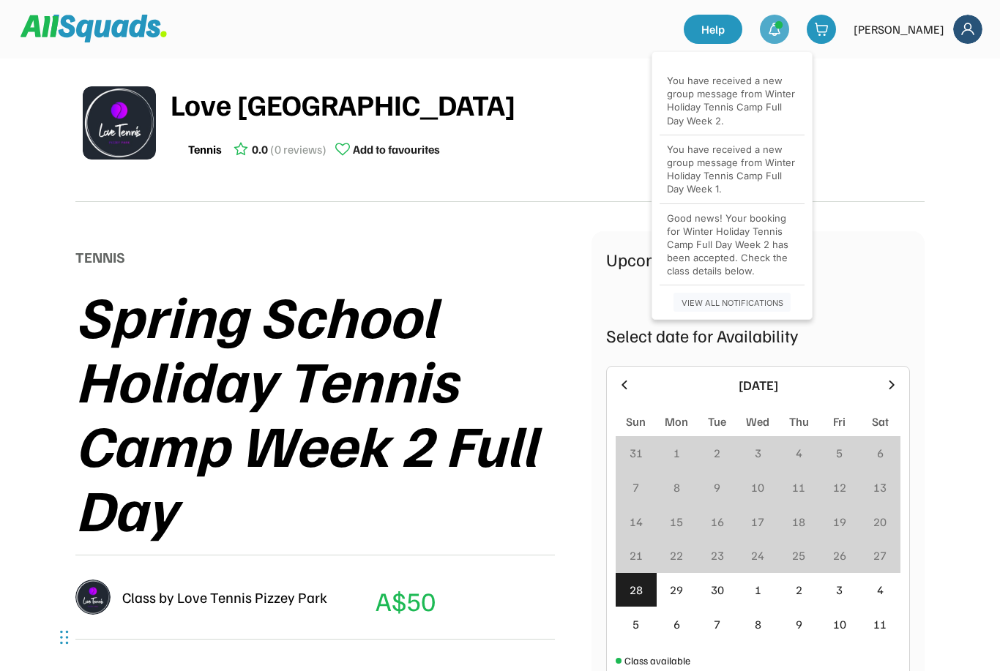
click at [760, 105] on div "You have received a new group message from Winter Holiday Tennis Camp Full Day …" at bounding box center [732, 100] width 130 height 53
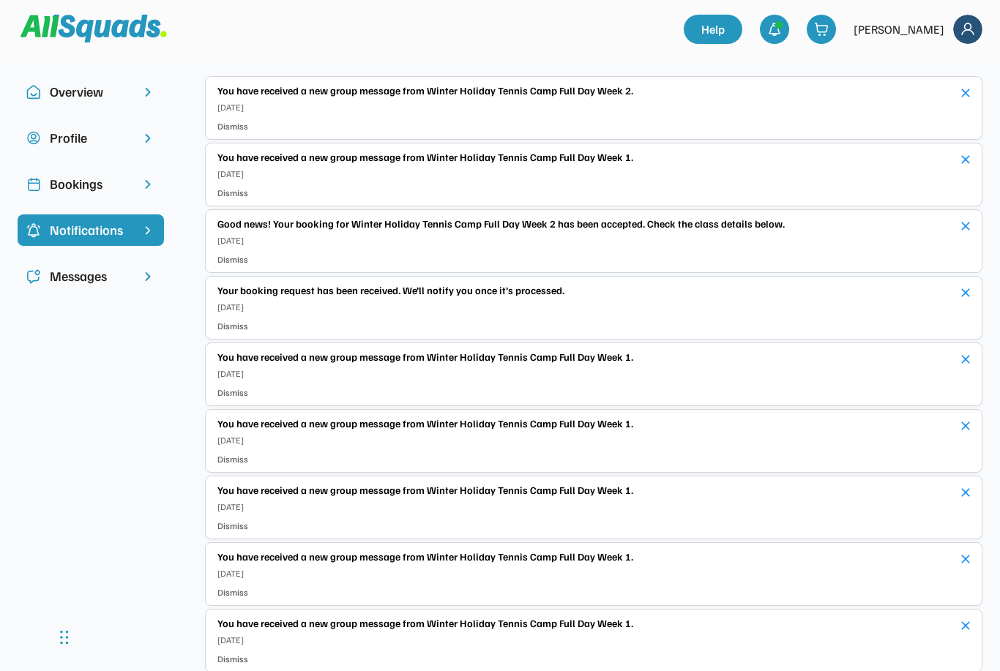
click at [828, 35] on img at bounding box center [821, 29] width 15 height 15
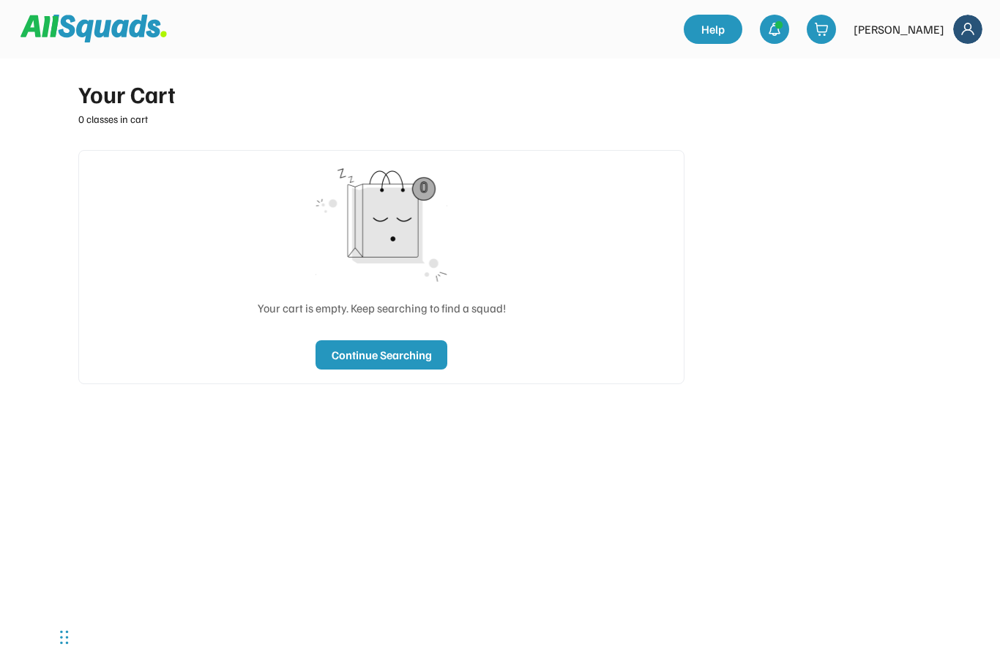
type input "***"
type input "******"
click at [782, 30] on img at bounding box center [774, 29] width 15 height 15
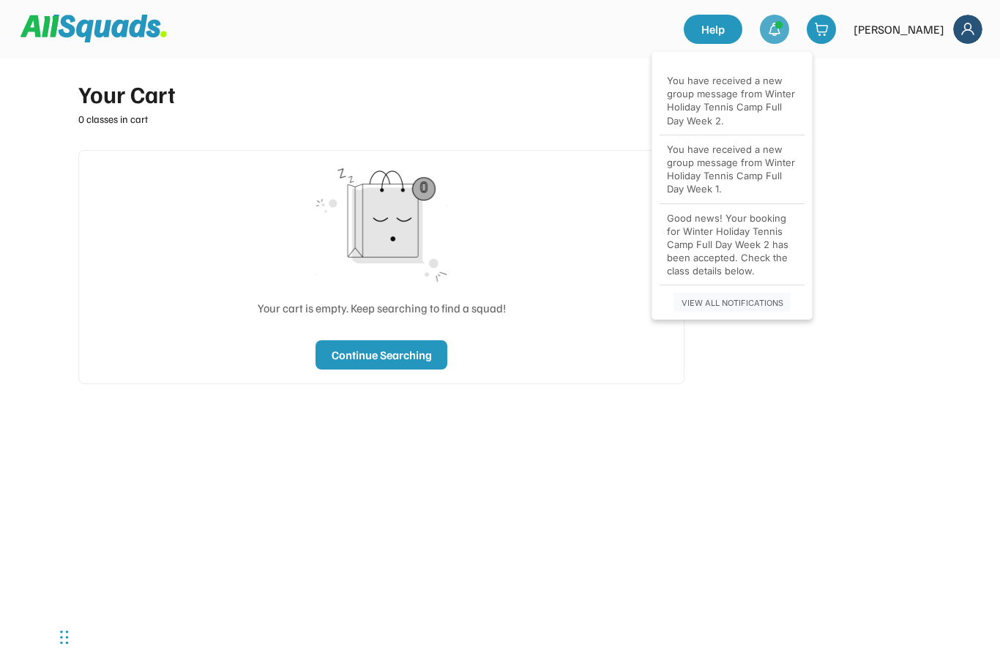
click at [974, 27] on img at bounding box center [967, 29] width 29 height 29
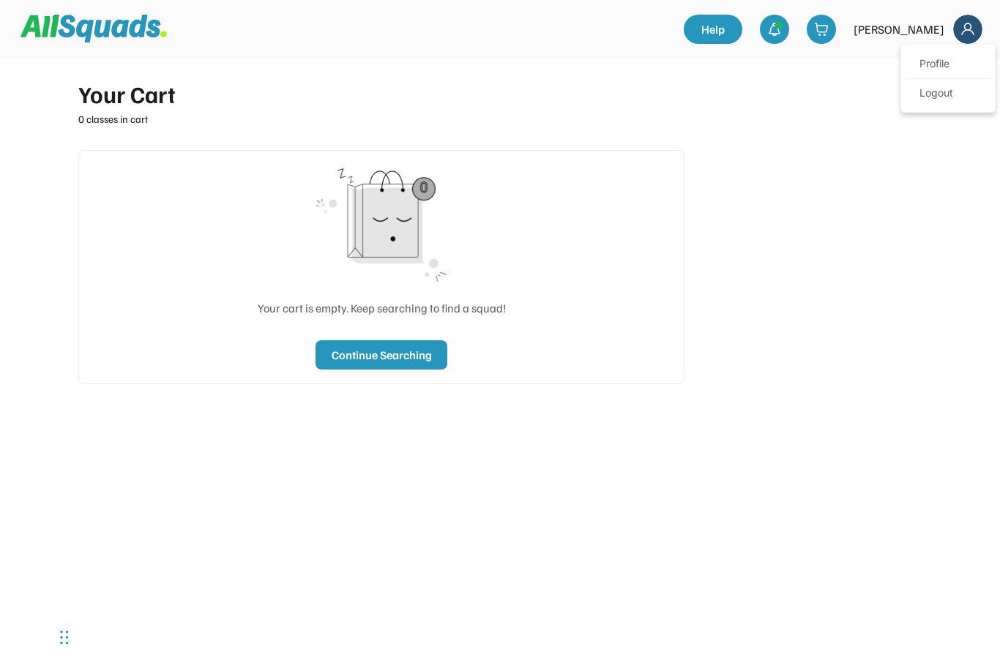
click at [833, 176] on div "Your Cart 0 classes in cart Your cart is empty. Keep searching to find a squad!…" at bounding box center [500, 365] width 878 height 613
click at [88, 100] on div "Your Cart" at bounding box center [381, 93] width 606 height 35
click at [48, 34] on img at bounding box center [93, 29] width 146 height 28
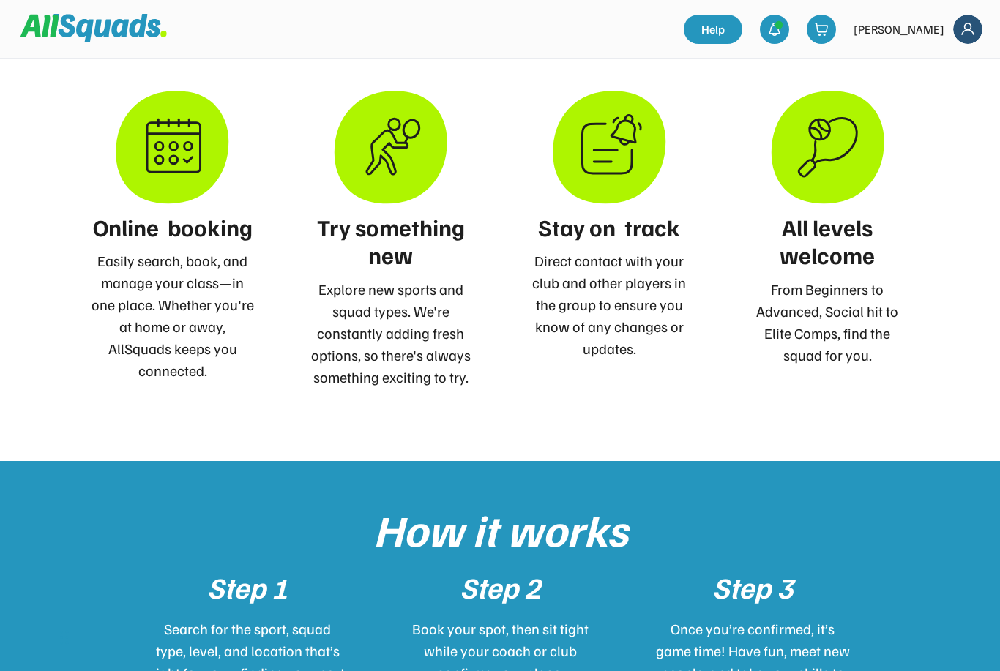
scroll to position [1141, 0]
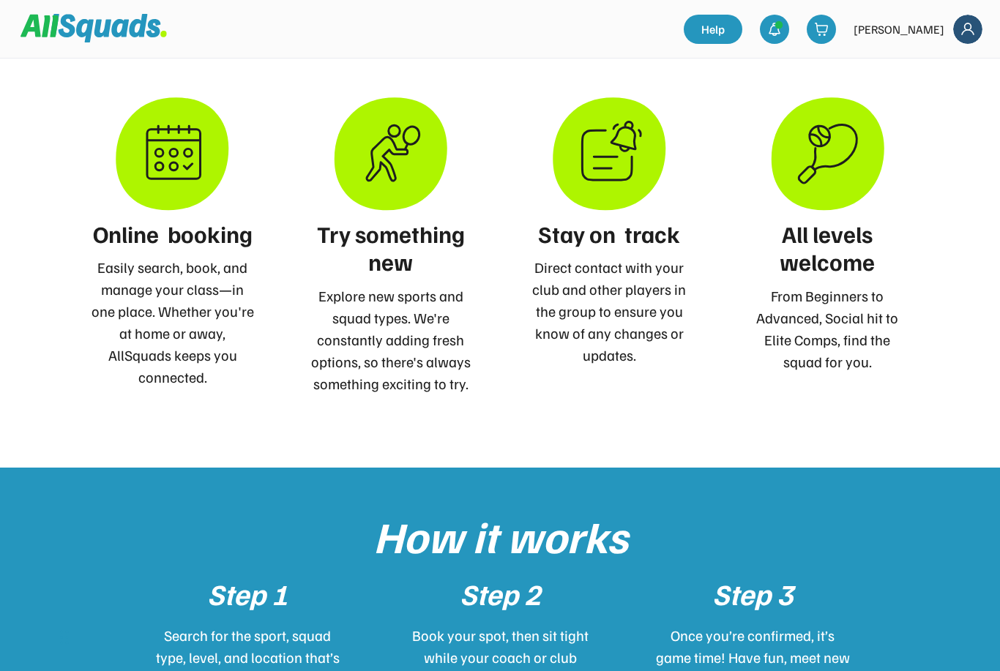
click at [173, 144] on img at bounding box center [172, 153] width 113 height 113
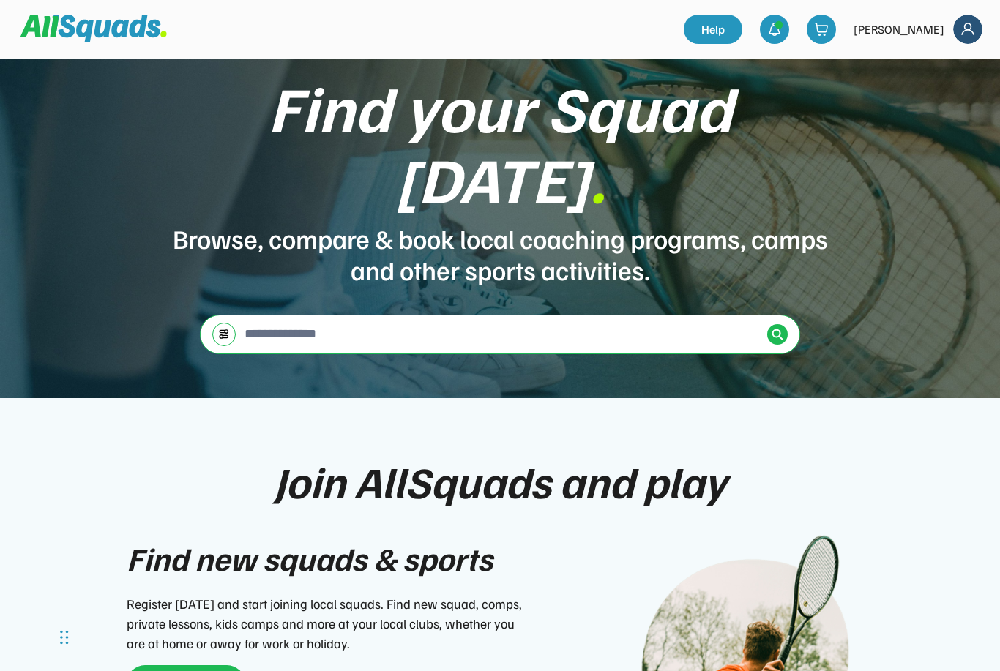
scroll to position [0, 0]
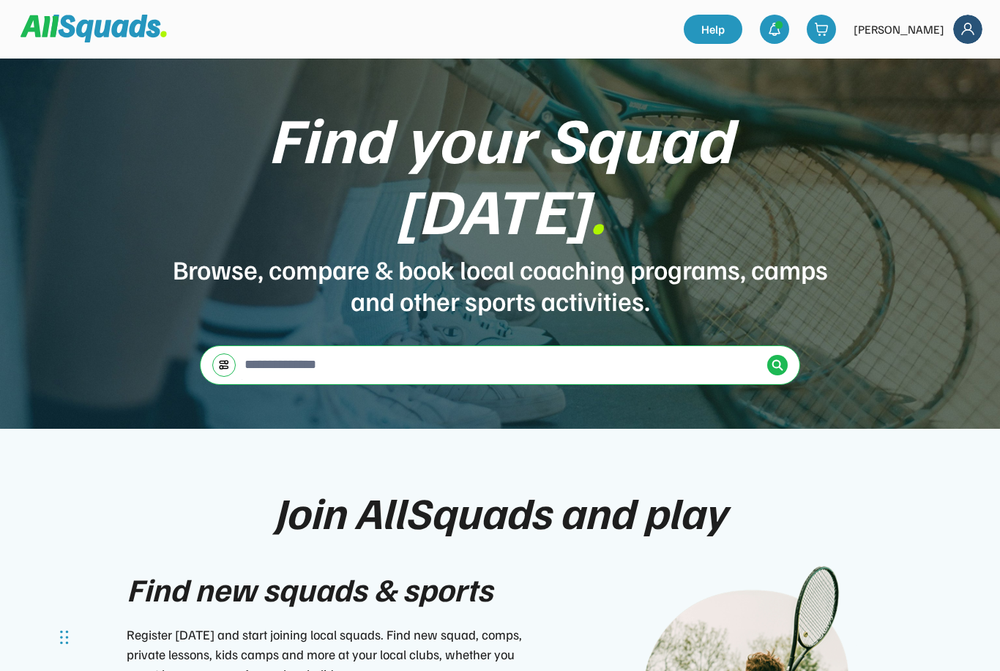
click at [261, 350] on input "input" at bounding box center [502, 364] width 520 height 29
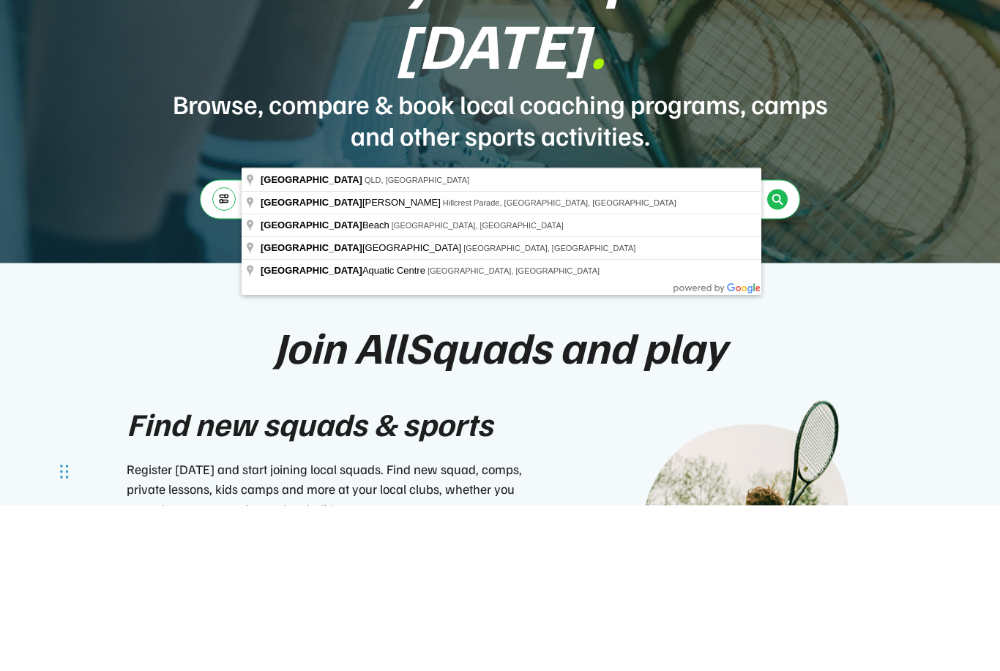
scroll to position [166, 0]
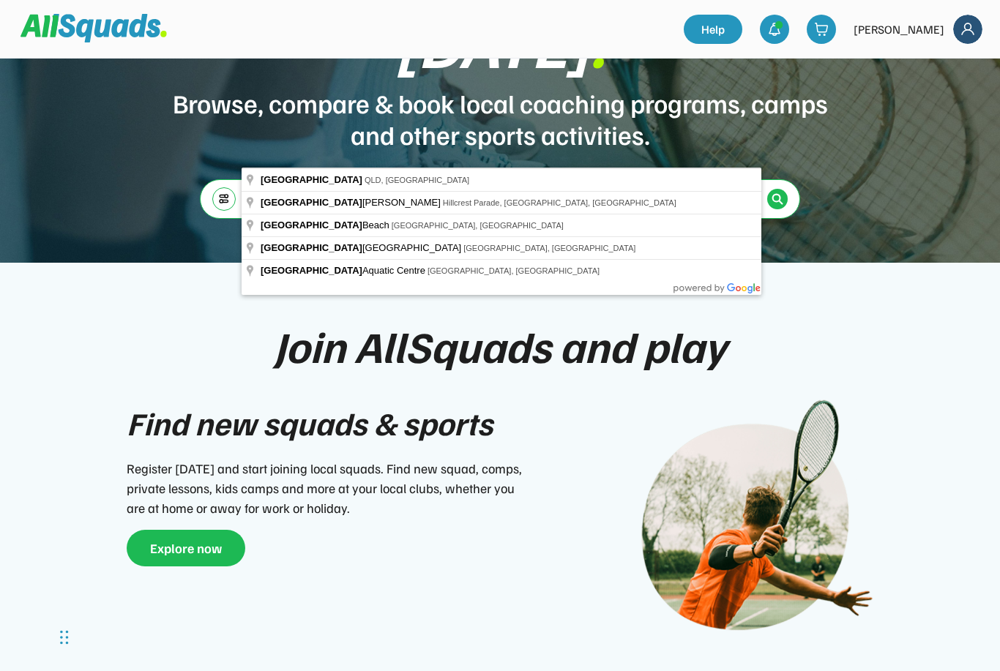
type input "**********"
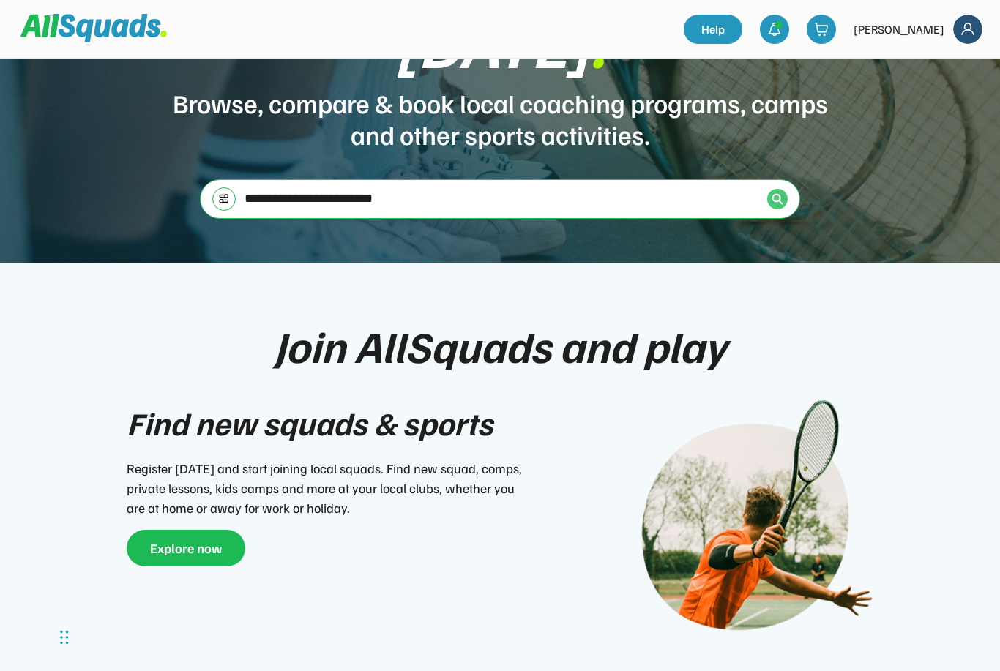
click at [773, 193] on img at bounding box center [777, 199] width 12 height 12
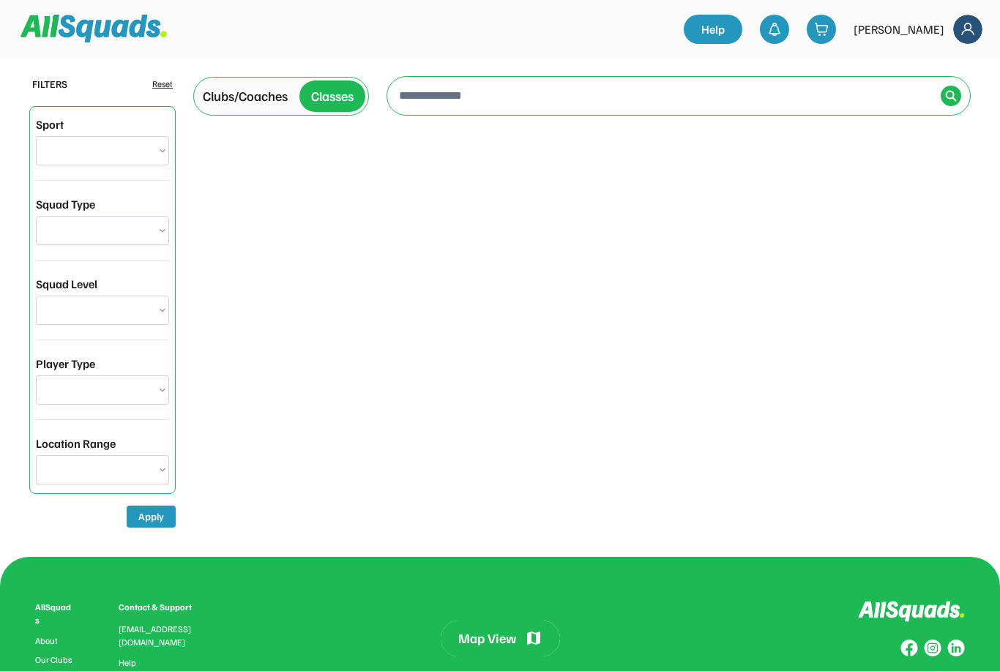
type input "**********"
select select "**********"
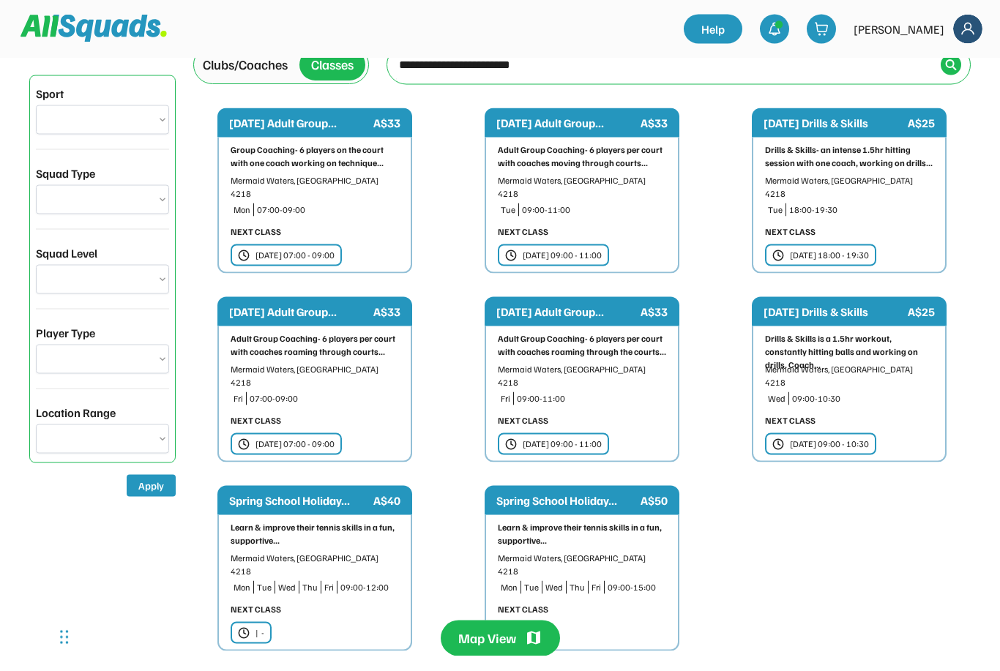
scroll to position [33, 0]
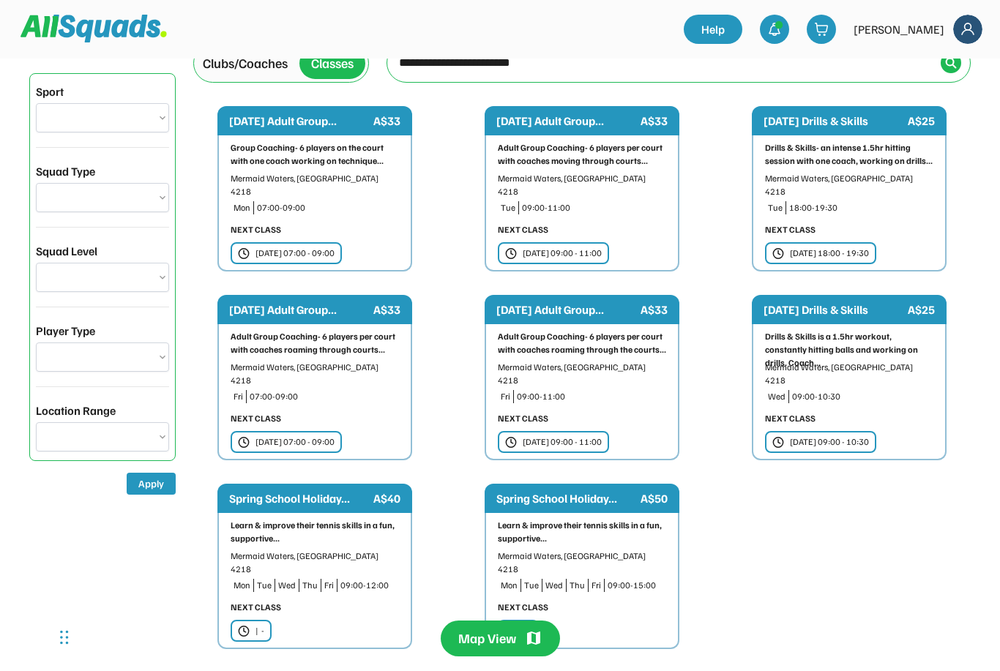
click at [514, 625] on img at bounding box center [511, 631] width 12 height 12
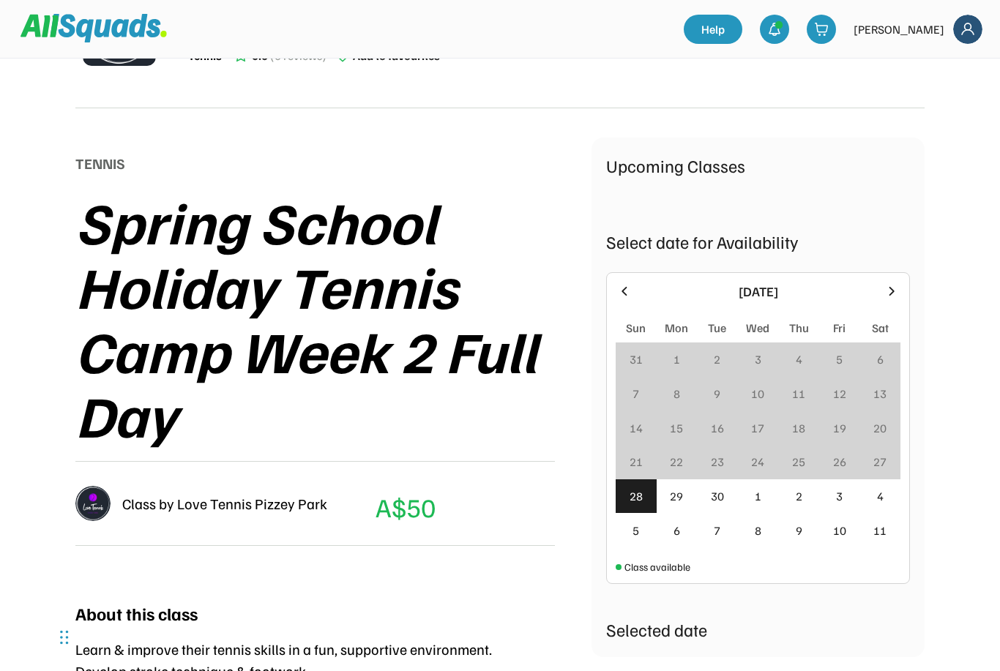
scroll to position [98, 0]
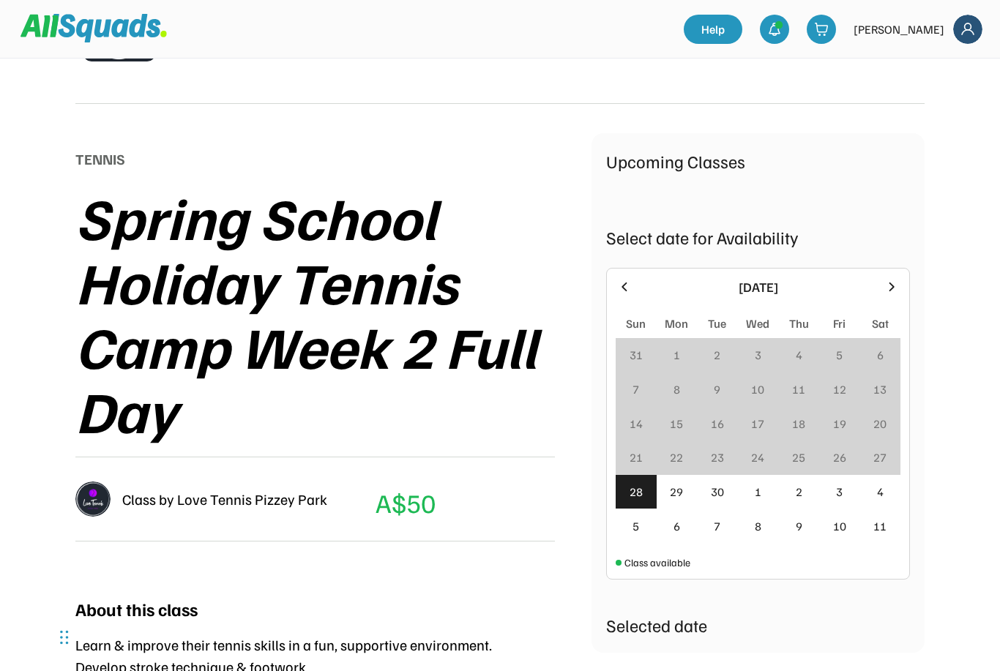
click at [883, 289] on icon at bounding box center [891, 287] width 16 height 16
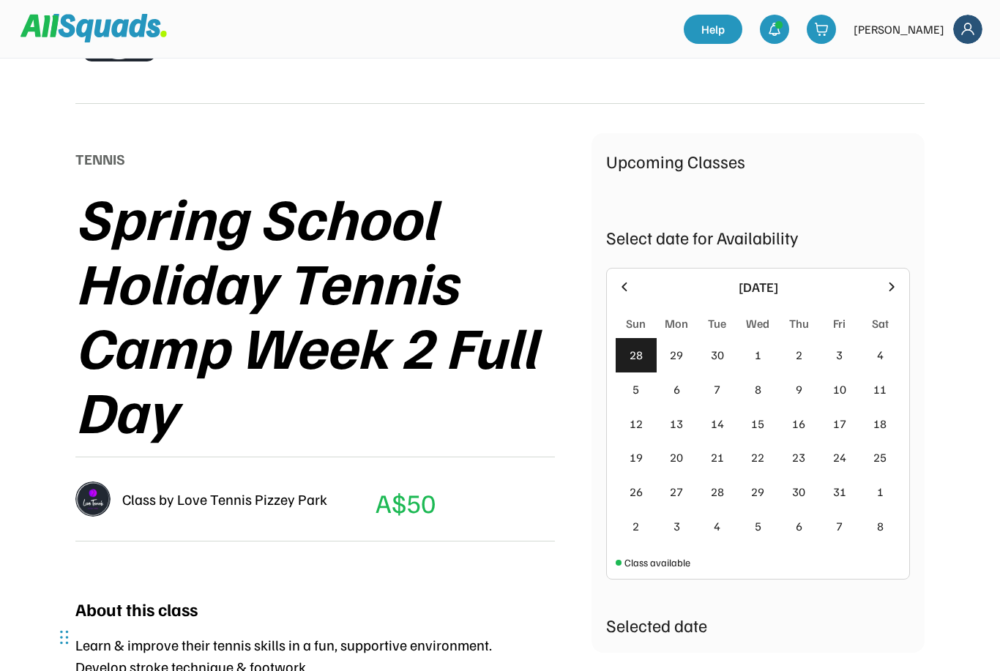
click at [801, 358] on div "2" at bounding box center [799, 355] width 7 height 18
click at [798, 359] on div "2" at bounding box center [799, 355] width 7 height 18
click at [800, 358] on div "2" at bounding box center [799, 355] width 7 height 18
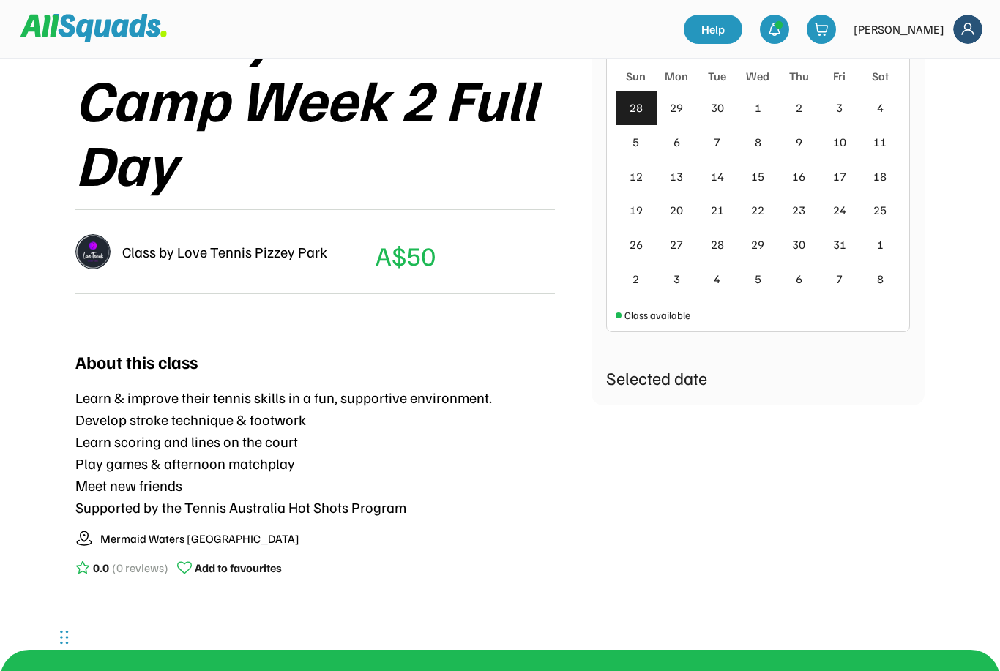
scroll to position [345, 0]
click at [695, 385] on div "Selected date" at bounding box center [758, 378] width 304 height 26
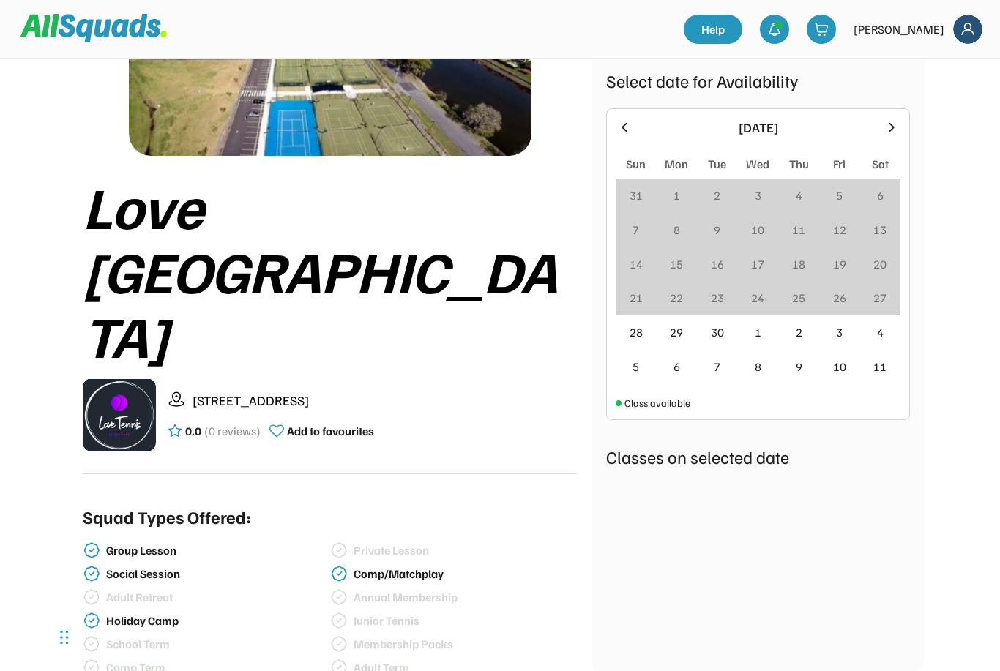
scroll to position [235, 0]
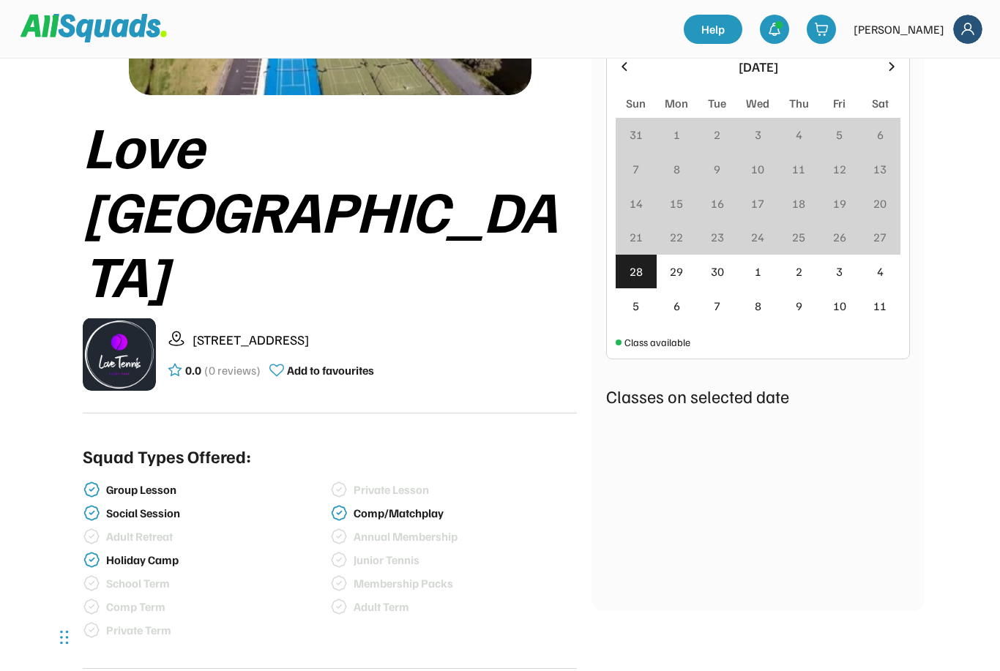
click at [803, 274] on div "2" at bounding box center [798, 272] width 41 height 34
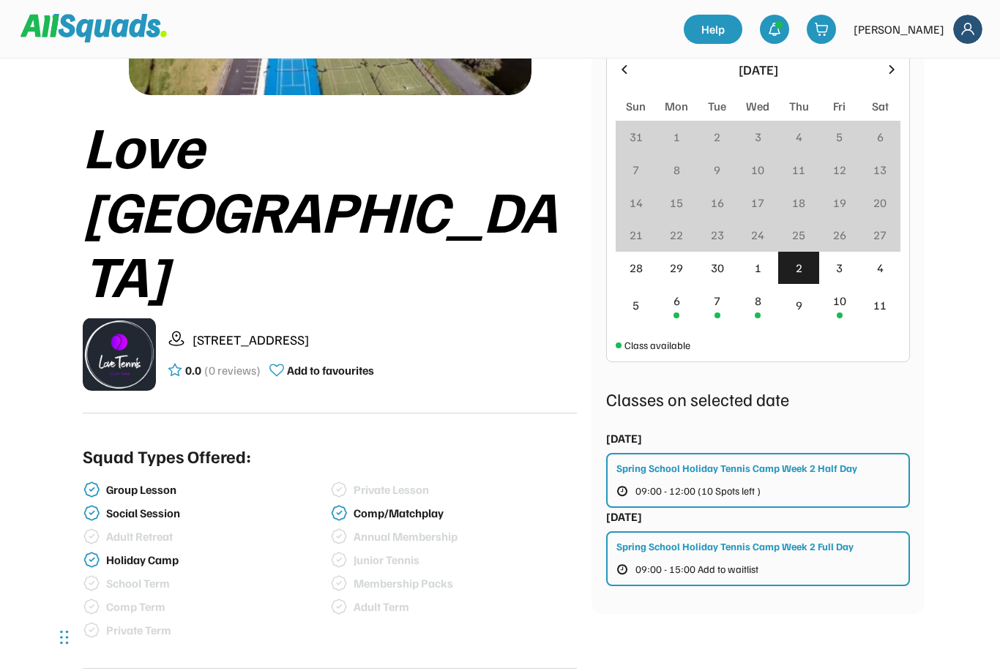
click at [815, 554] on div "Spring School Holiday Tennis Camp Week 2 Full Day 09:00 - 15:00 Add to waitlist" at bounding box center [758, 558] width 304 height 55
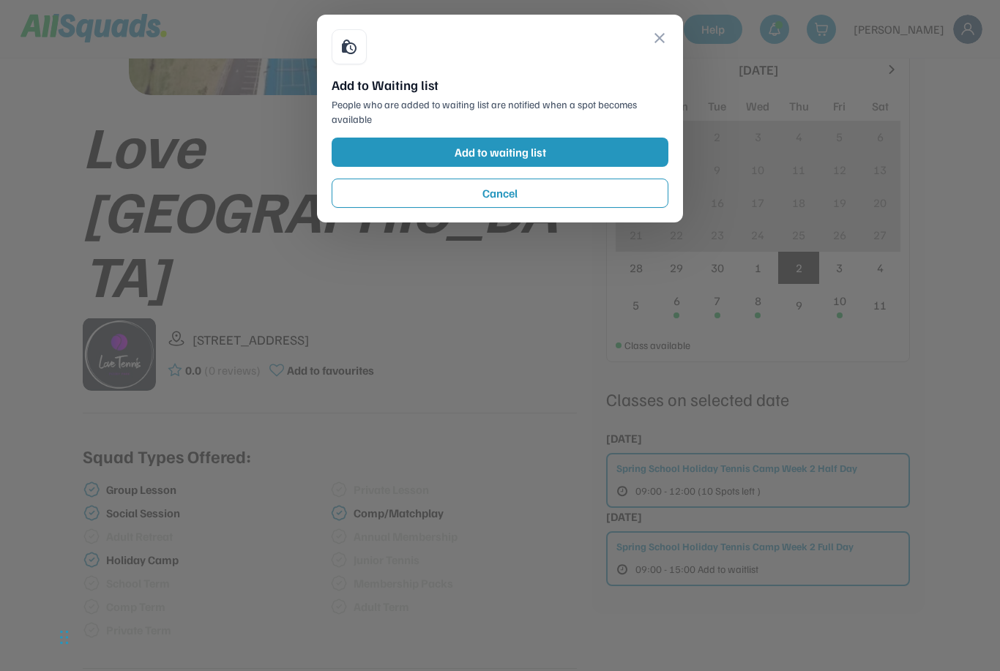
click at [572, 147] on button "Add to waiting list" at bounding box center [500, 152] width 337 height 29
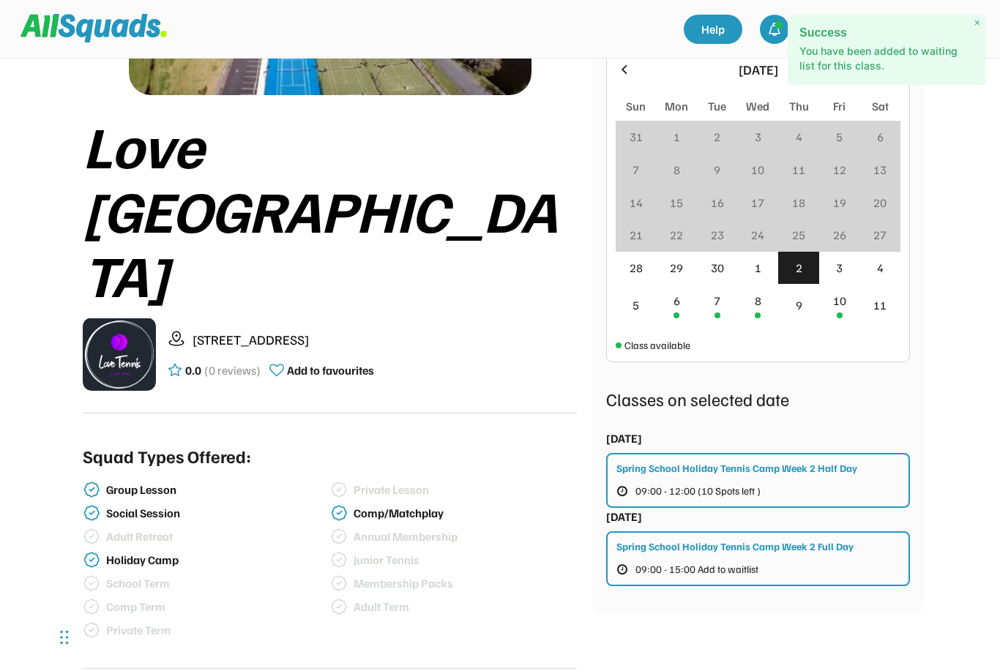
click at [861, 50] on p "You have been added to waiting list for this class." at bounding box center [886, 58] width 174 height 29
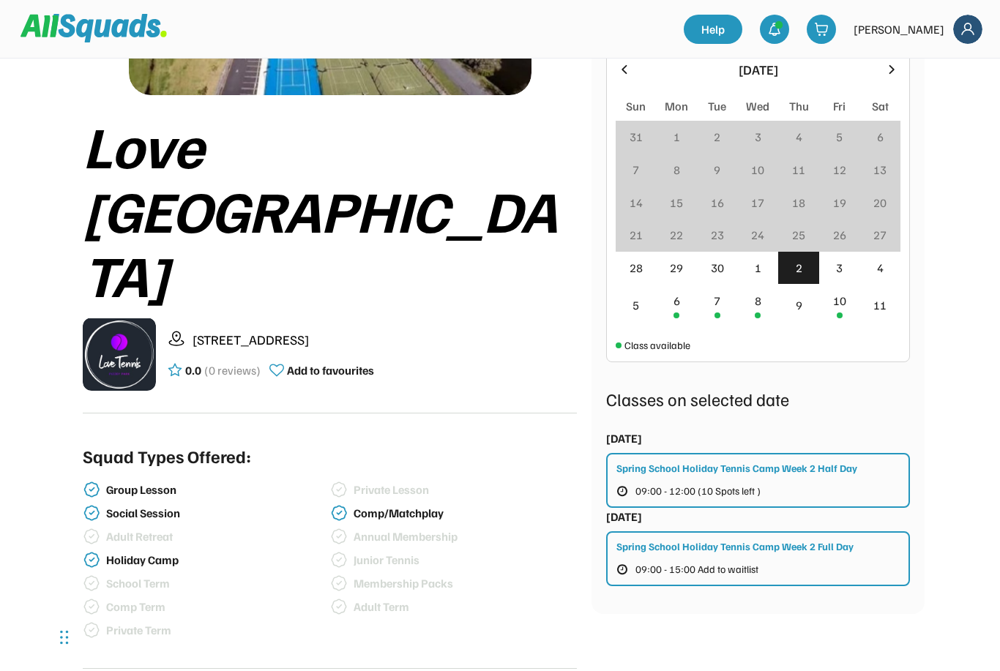
click at [692, 573] on span "09:00 - 15:00 Add to waitlist" at bounding box center [696, 569] width 123 height 10
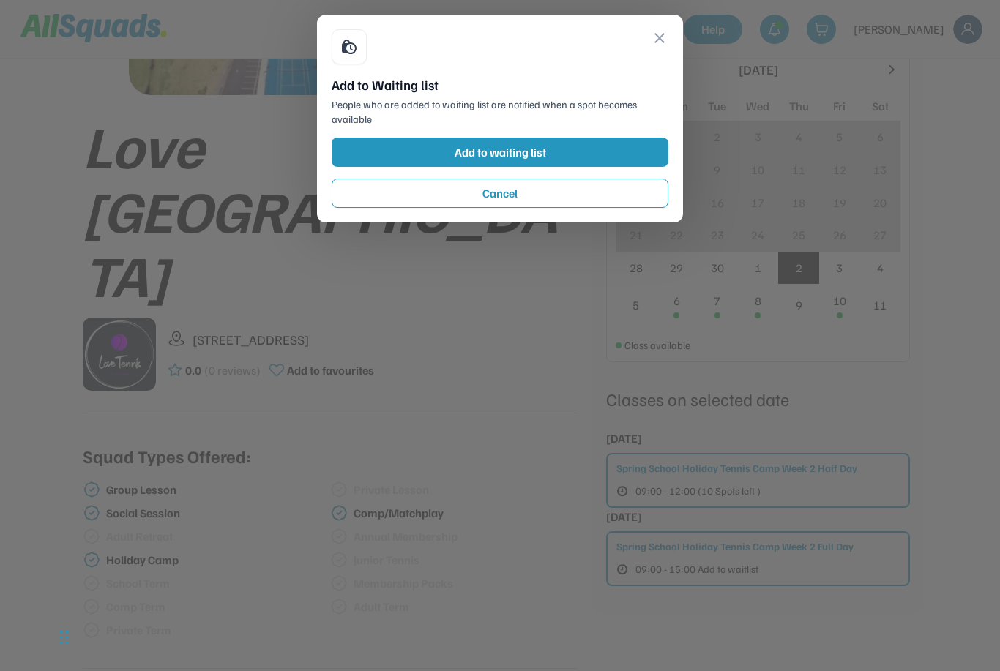
click at [583, 152] on button "Add to waiting list" at bounding box center [500, 152] width 337 height 29
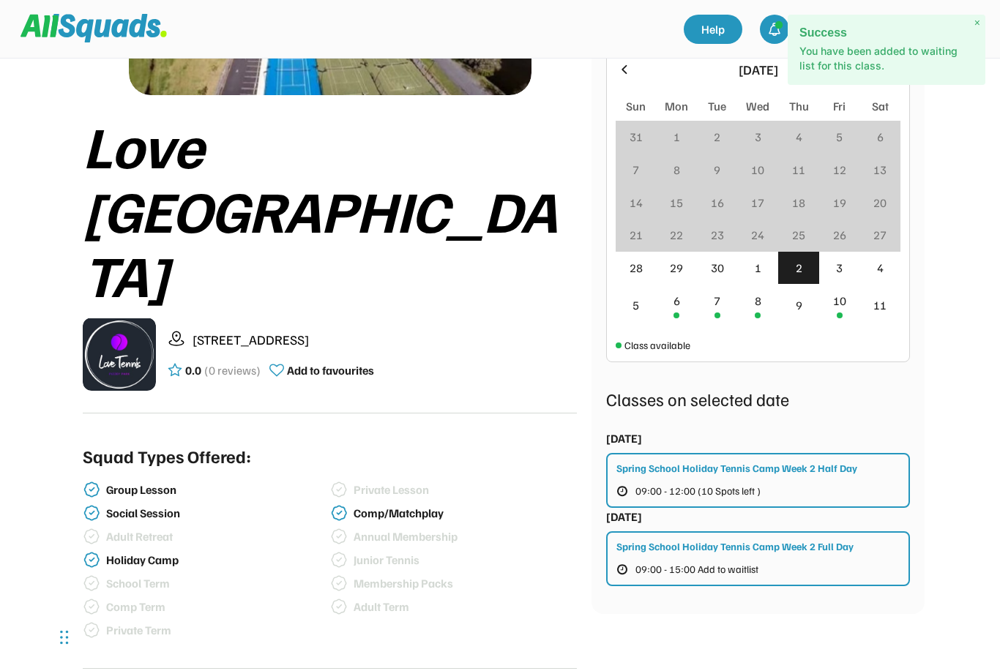
click at [919, 58] on p "You have been added to waiting list for this class." at bounding box center [886, 58] width 174 height 29
click at [978, 23] on span "×" at bounding box center [977, 23] width 6 height 12
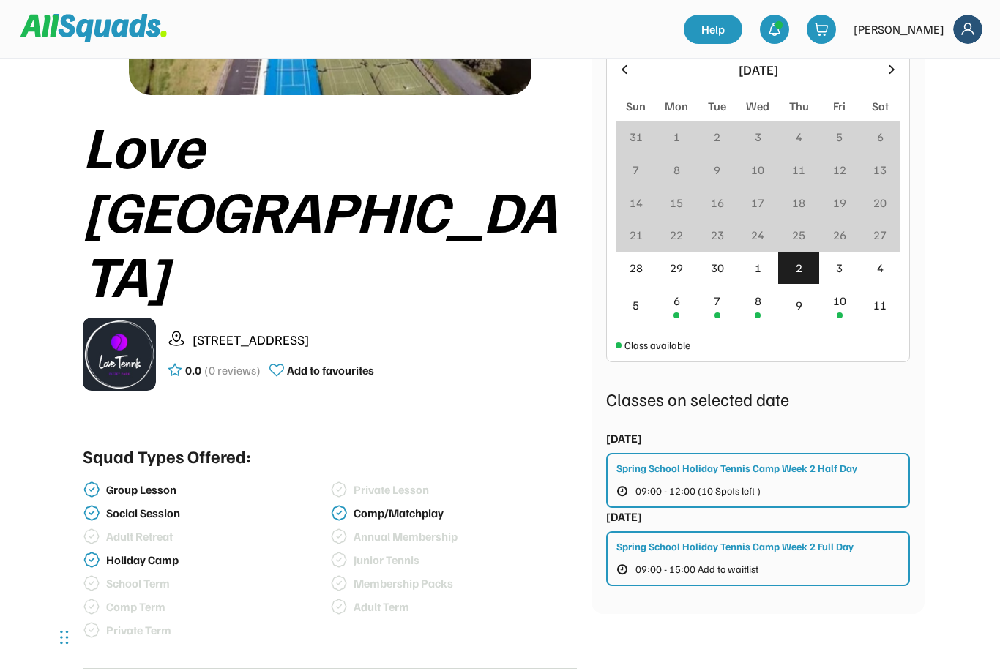
click at [783, 26] on use at bounding box center [779, 24] width 8 height 8
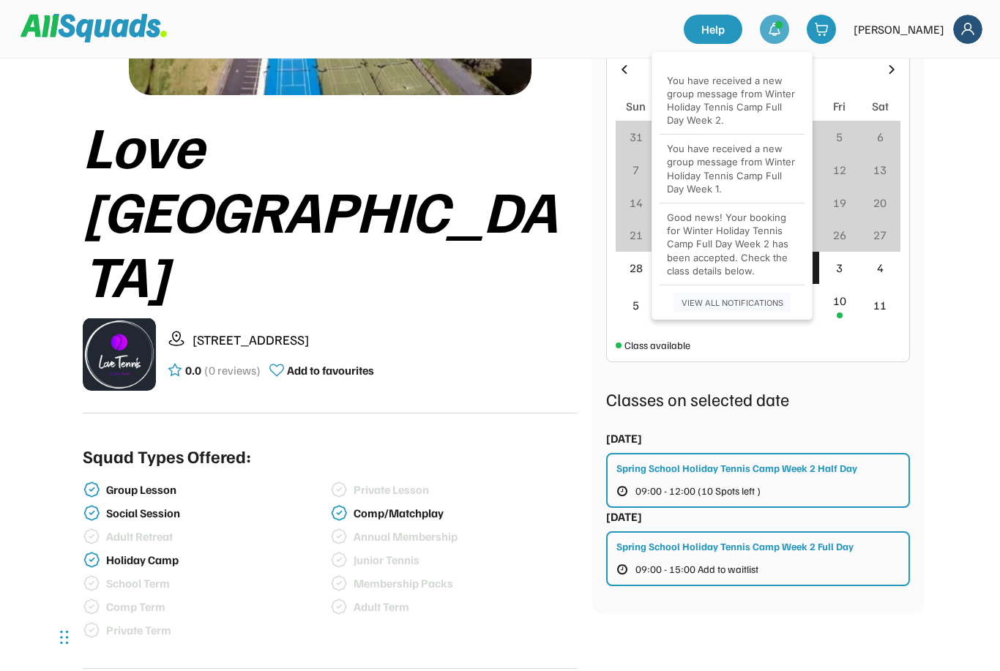
click at [828, 35] on img at bounding box center [821, 29] width 15 height 15
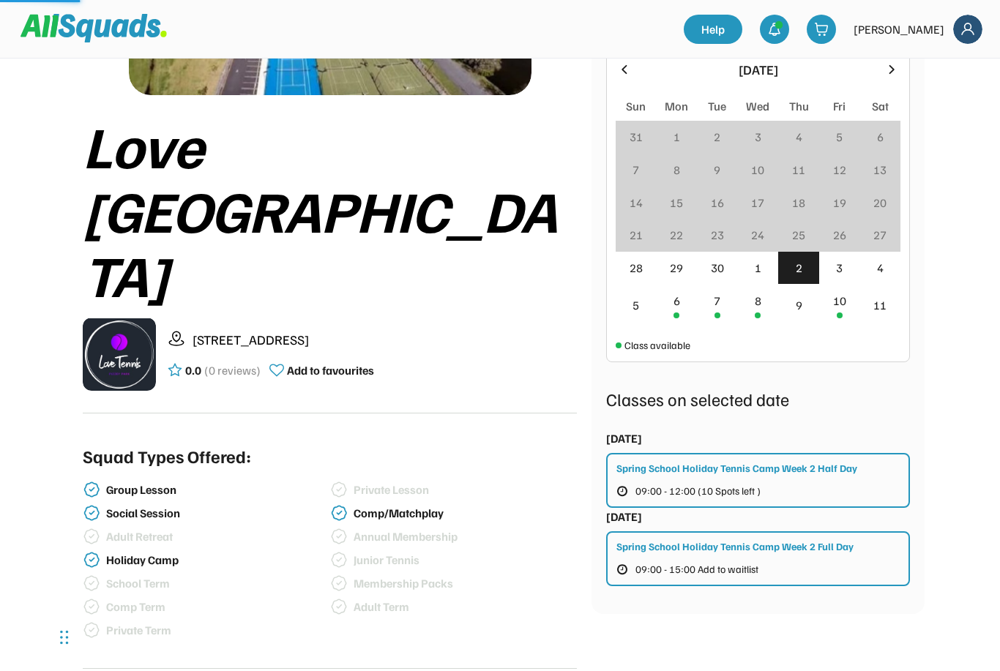
click at [828, 29] on img at bounding box center [821, 29] width 15 height 15
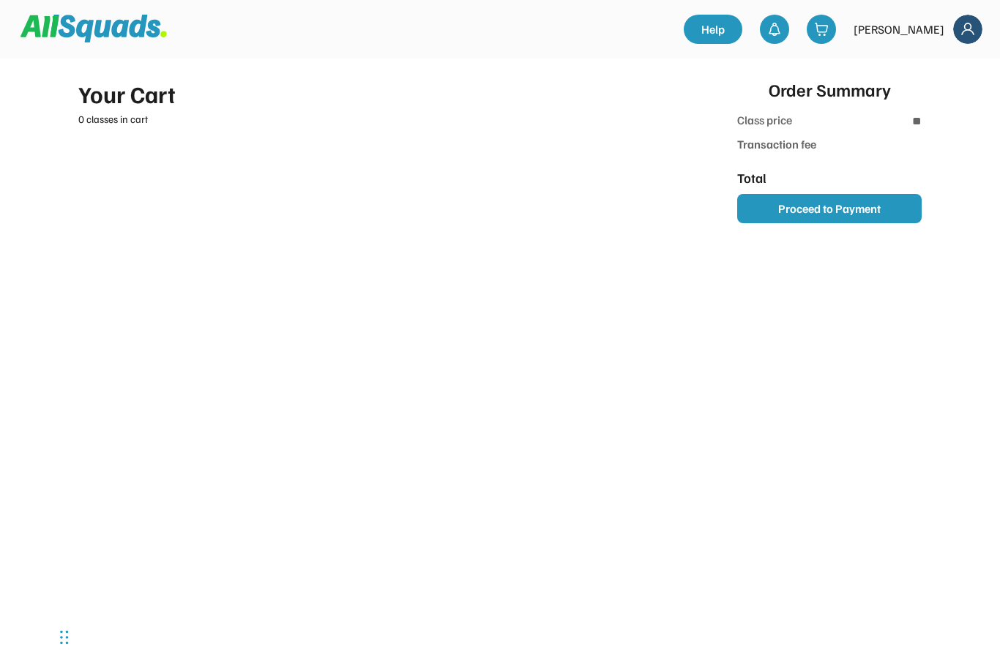
type input "***"
type input "******"
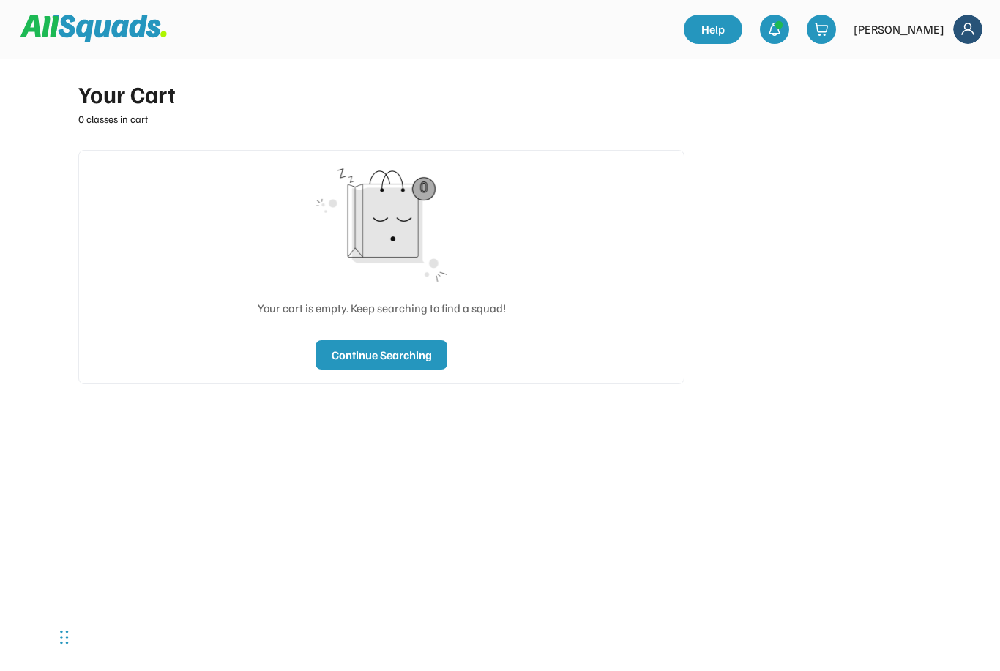
click at [975, 32] on img at bounding box center [967, 29] width 29 height 29
click at [934, 67] on link "Profile" at bounding box center [948, 64] width 86 height 29
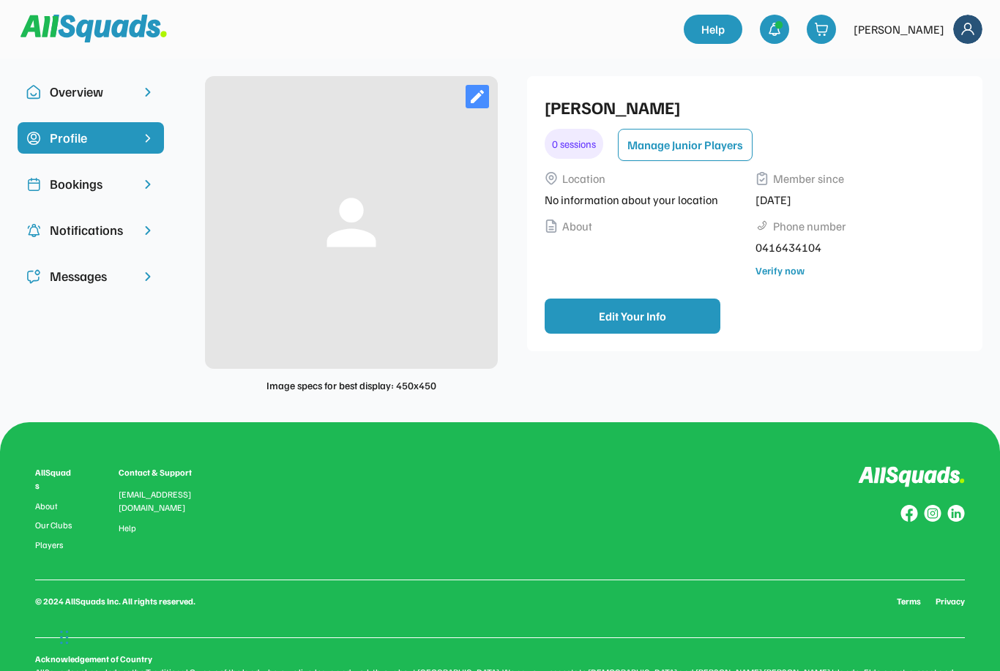
click at [70, 191] on div "Bookings" at bounding box center [91, 184] width 82 height 20
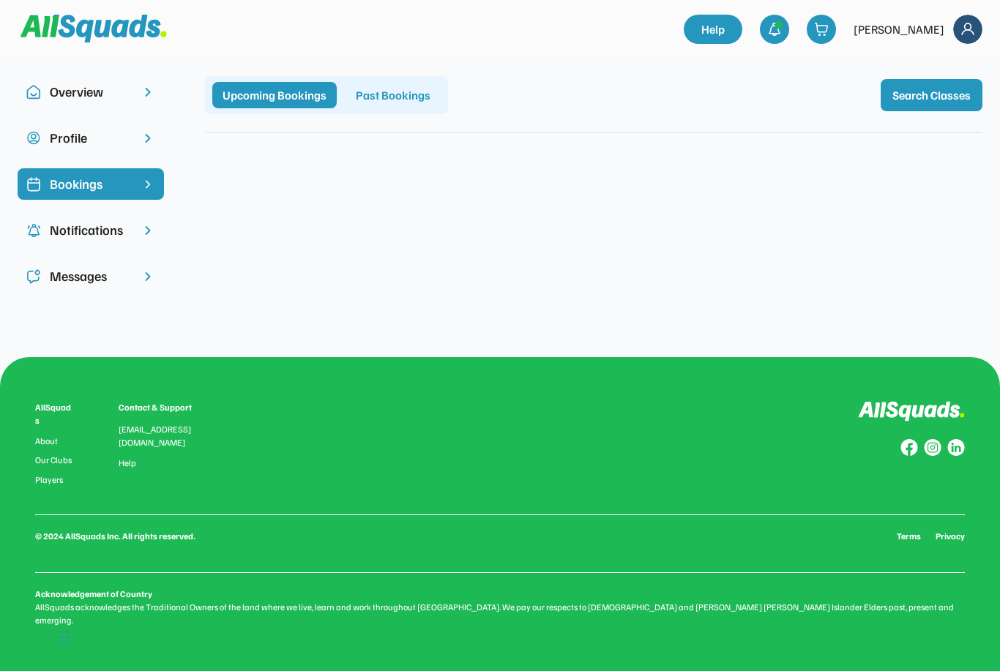
click at [72, 236] on div "Notifications" at bounding box center [91, 230] width 82 height 20
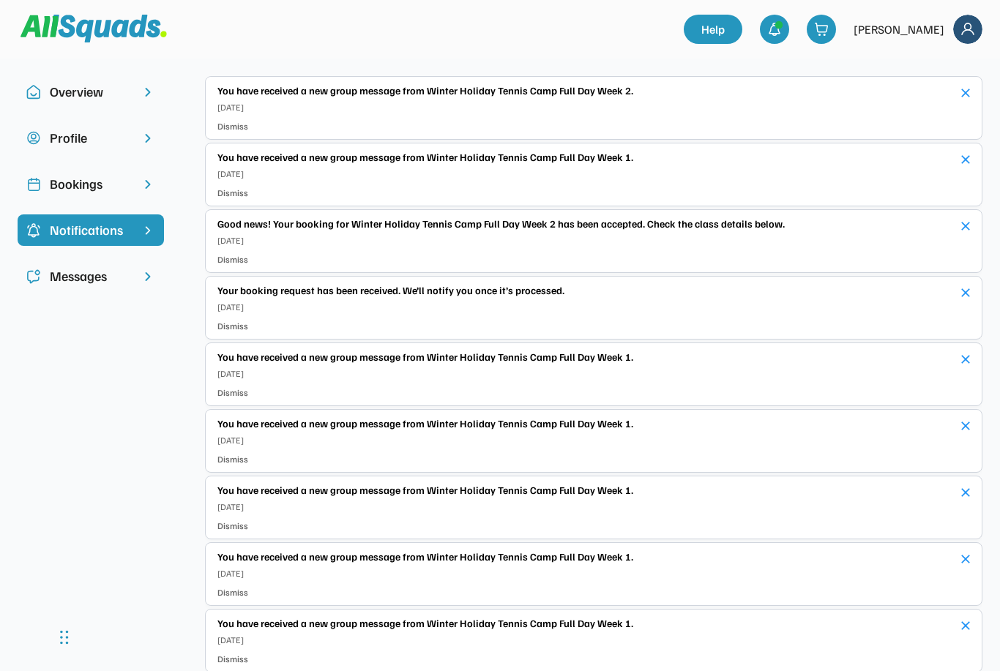
click at [78, 277] on div "Messages" at bounding box center [91, 276] width 82 height 20
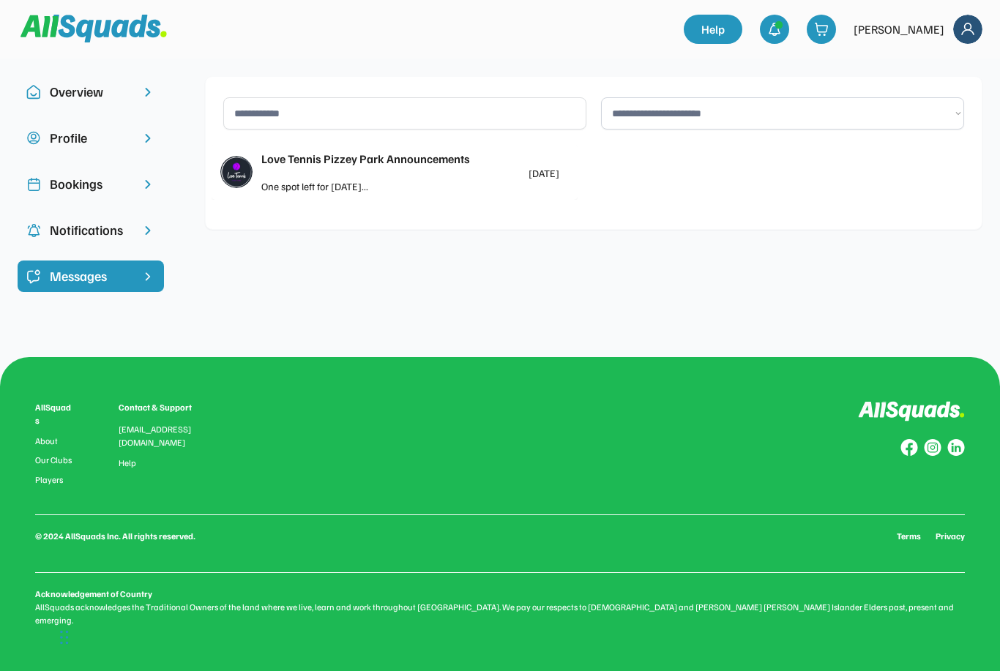
click at [293, 180] on div "One spot left for Tuesday..." at bounding box center [335, 186] width 149 height 15
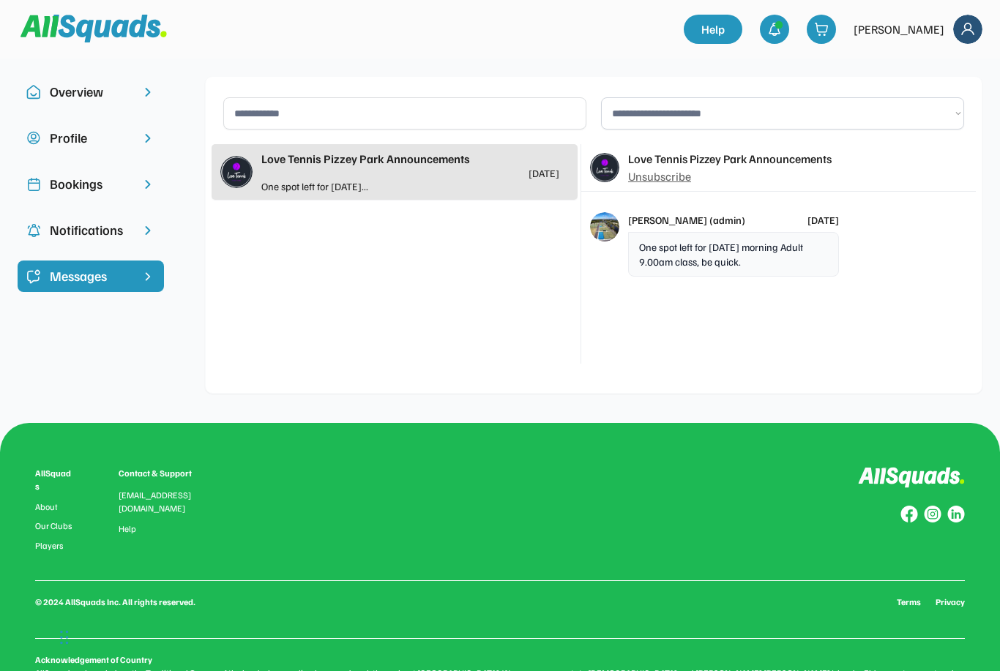
click at [69, 146] on div "Profile" at bounding box center [91, 138] width 82 height 20
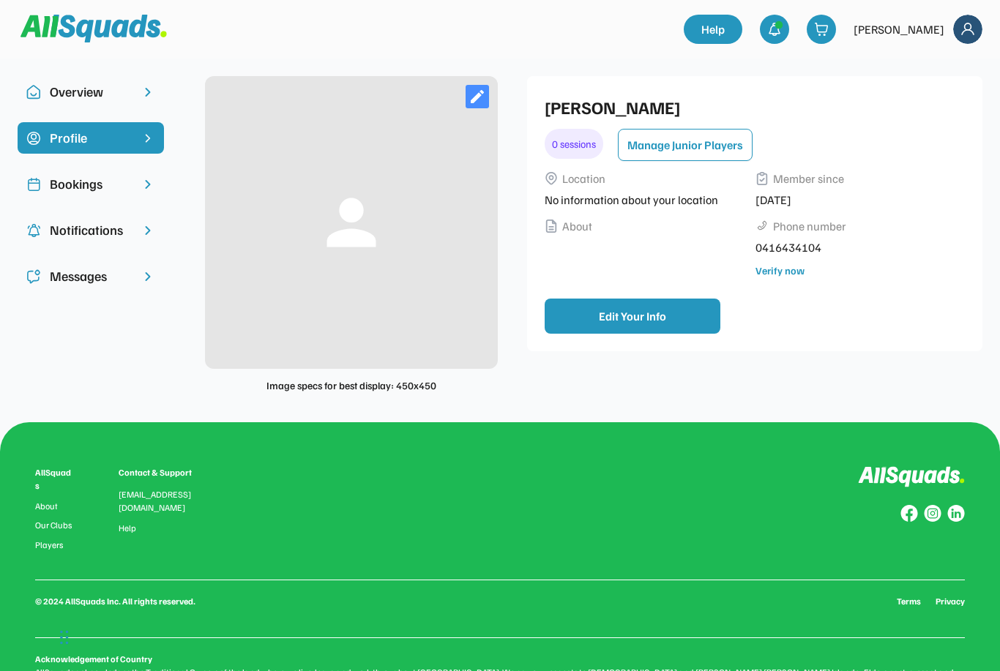
click at [80, 190] on div "Bookings" at bounding box center [91, 184] width 82 height 20
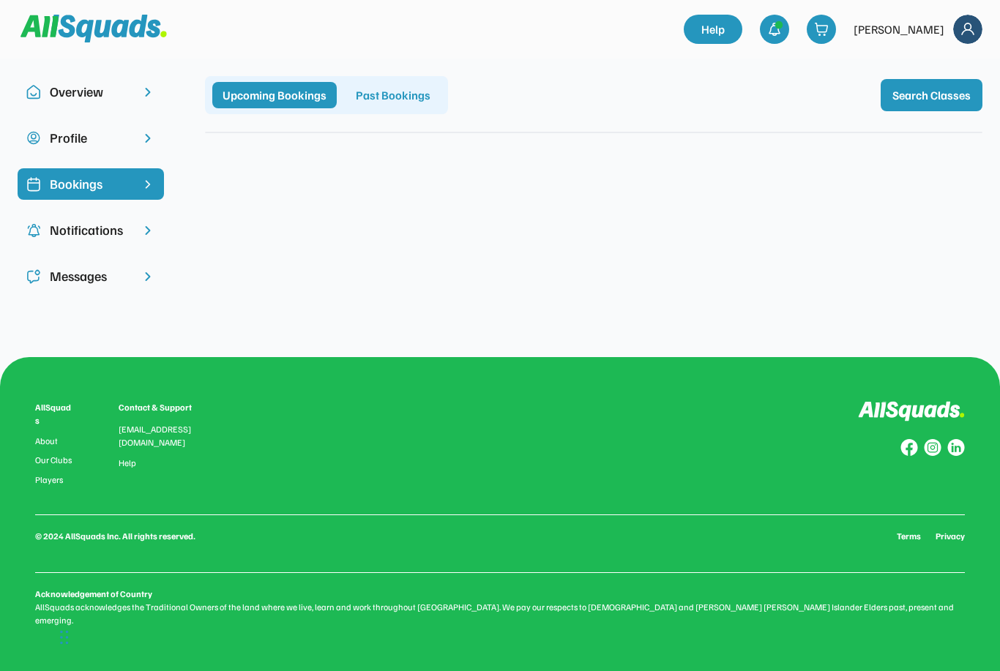
click at [296, 94] on div "Upcoming Bookings" at bounding box center [274, 95] width 124 height 26
click at [918, 96] on button "Search Classes" at bounding box center [931, 95] width 102 height 32
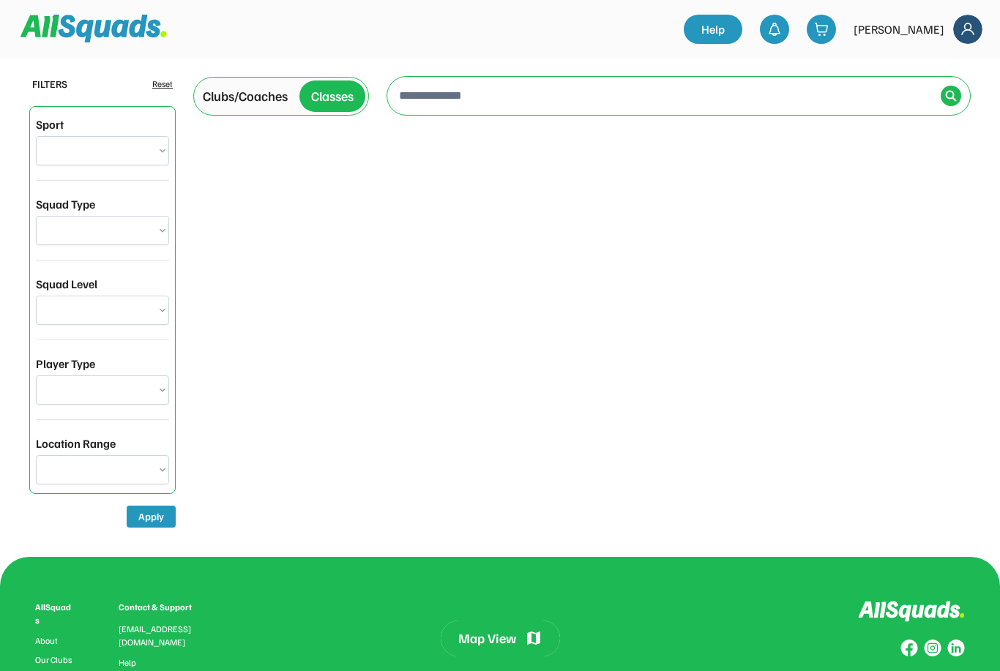
select select "**********"
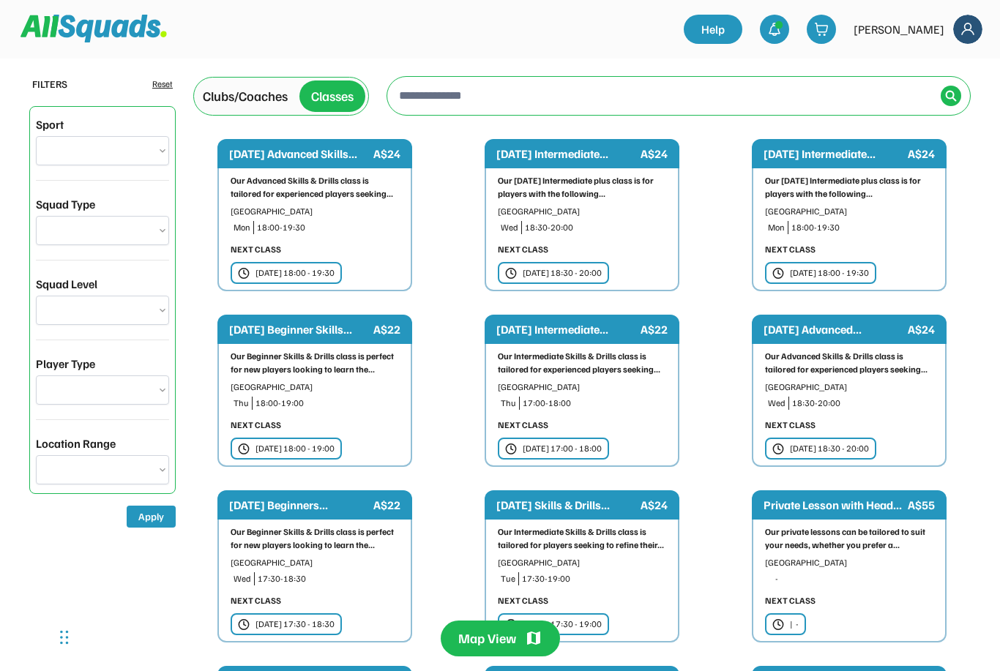
click at [590, 91] on input "input" at bounding box center [665, 95] width 539 height 29
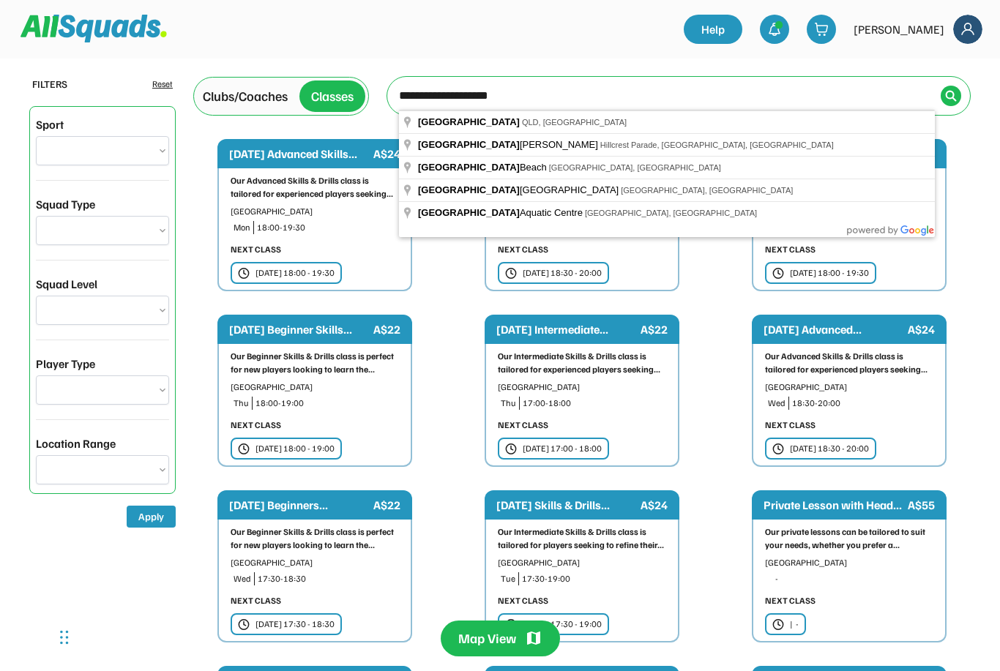
type input "**********"
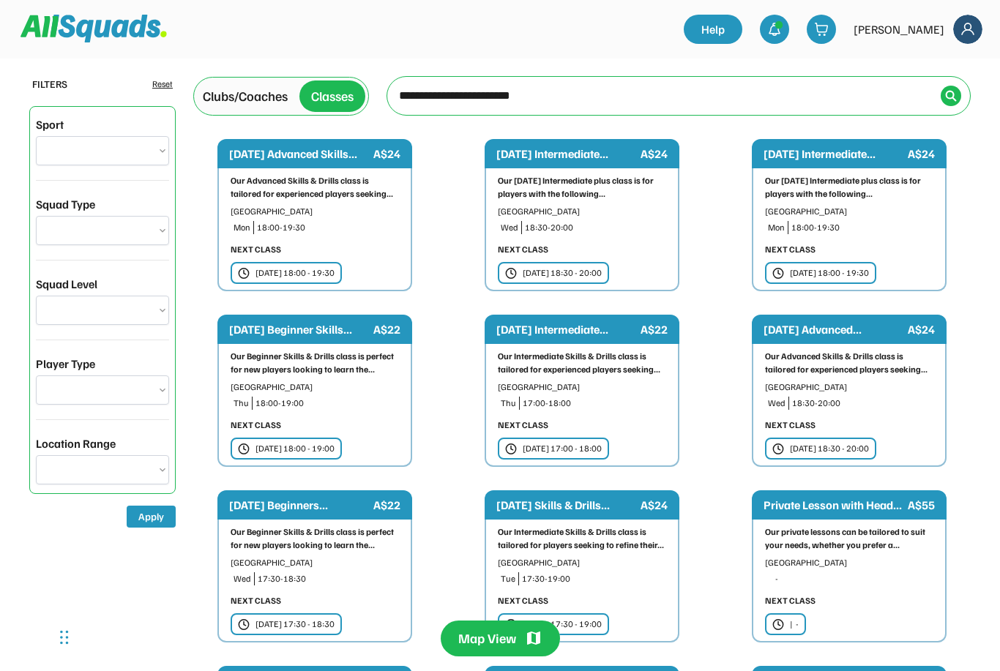
click at [949, 97] on img at bounding box center [951, 96] width 12 height 12
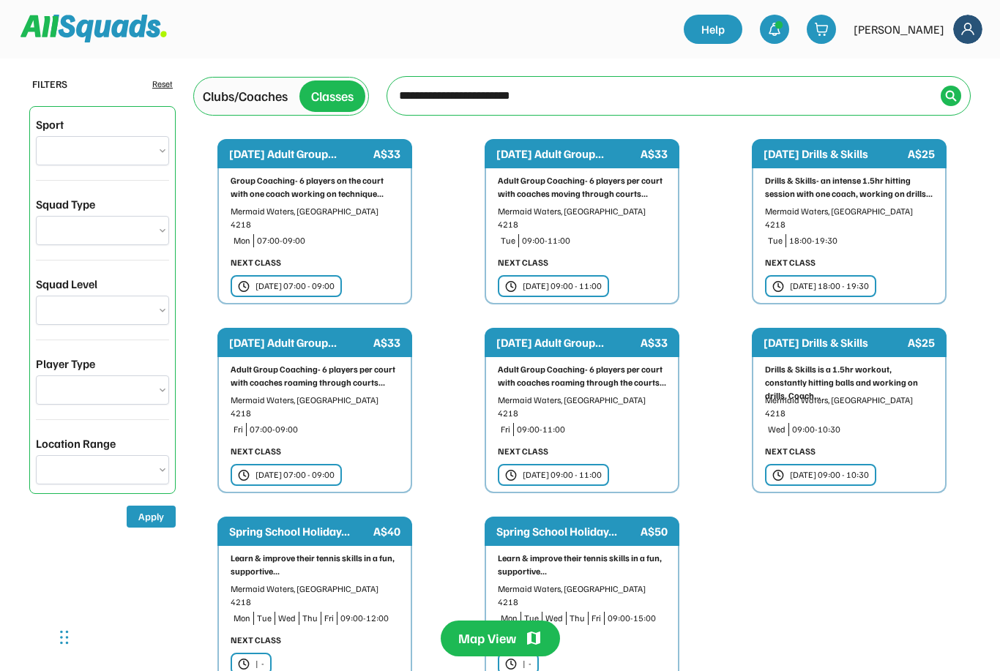
click at [945, 101] on img at bounding box center [951, 96] width 12 height 12
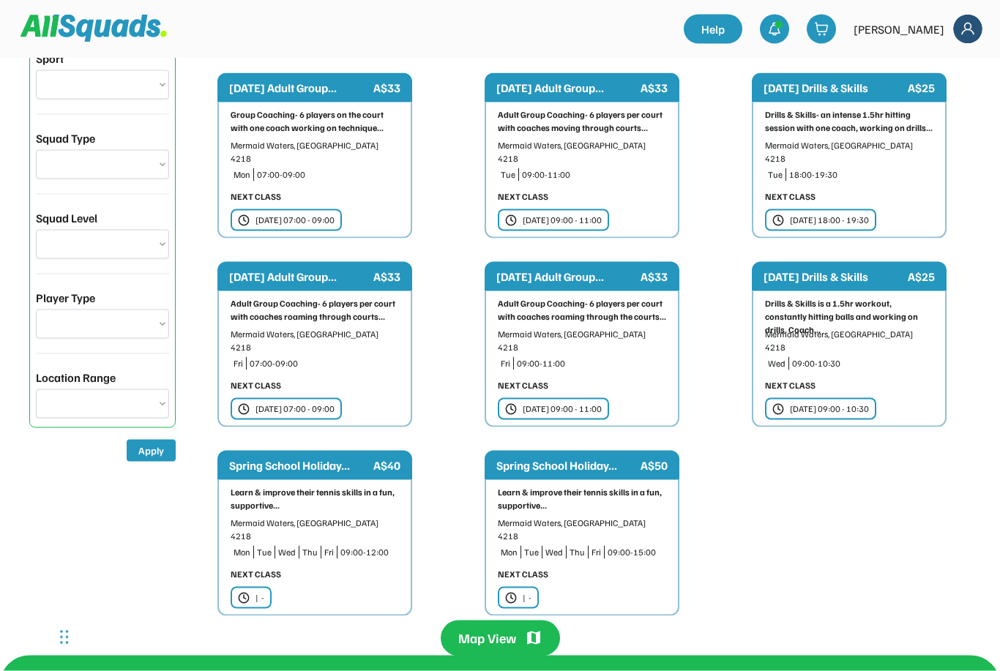
scroll to position [72, 0]
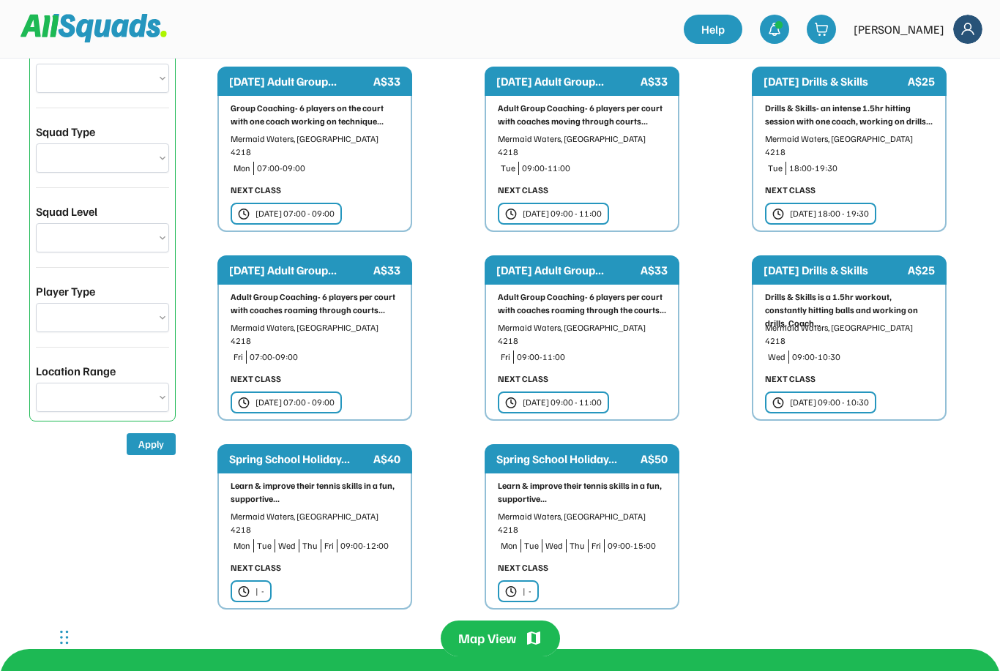
click at [626, 450] on div "Spring School Holiday..." at bounding box center [566, 459] width 141 height 18
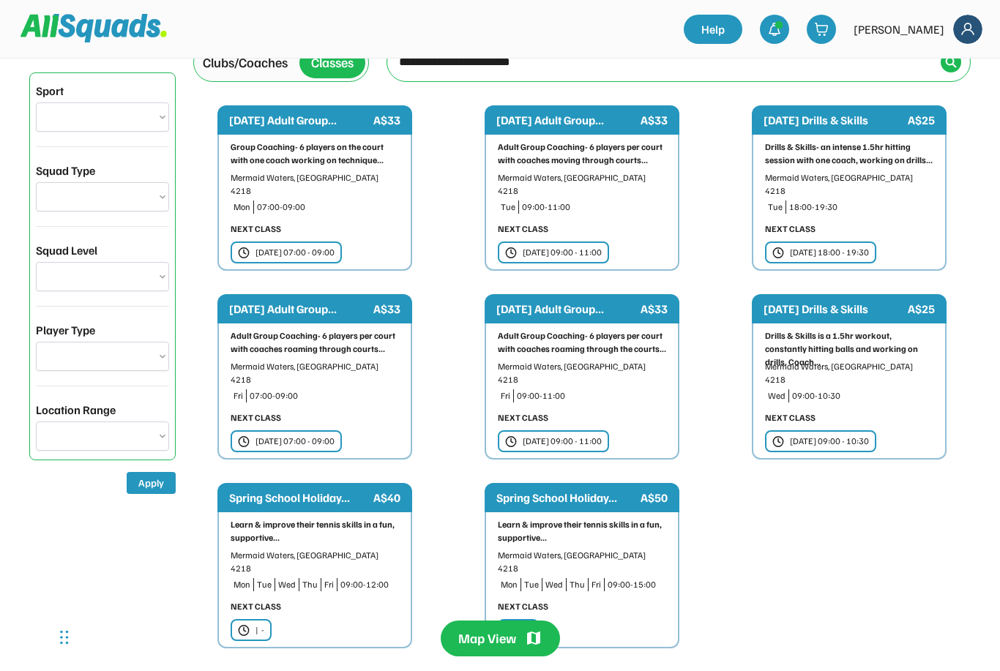
scroll to position [0, 0]
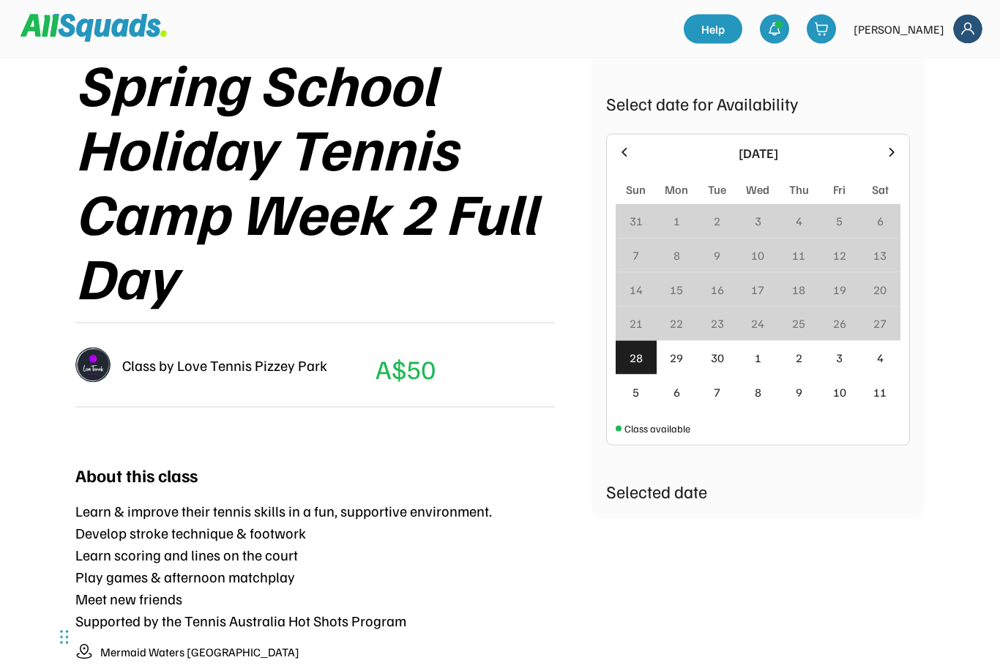
scroll to position [233, 0]
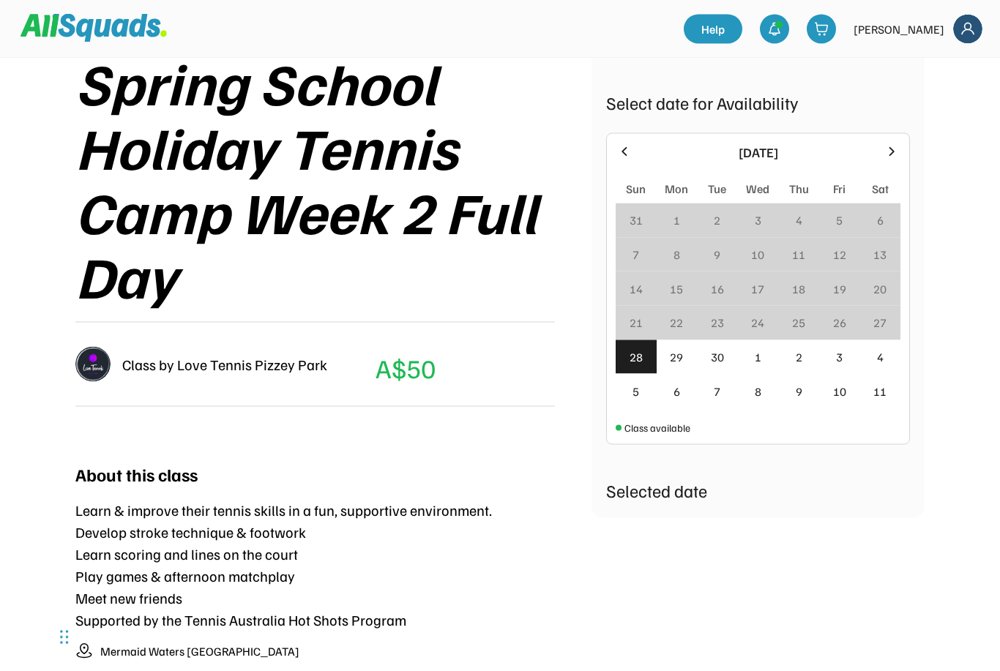
click at [798, 354] on div "2" at bounding box center [799, 357] width 7 height 18
click at [796, 363] on div "2" at bounding box center [799, 357] width 7 height 18
click at [813, 362] on div "2" at bounding box center [798, 357] width 41 height 34
click at [812, 359] on div "2" at bounding box center [798, 357] width 41 height 34
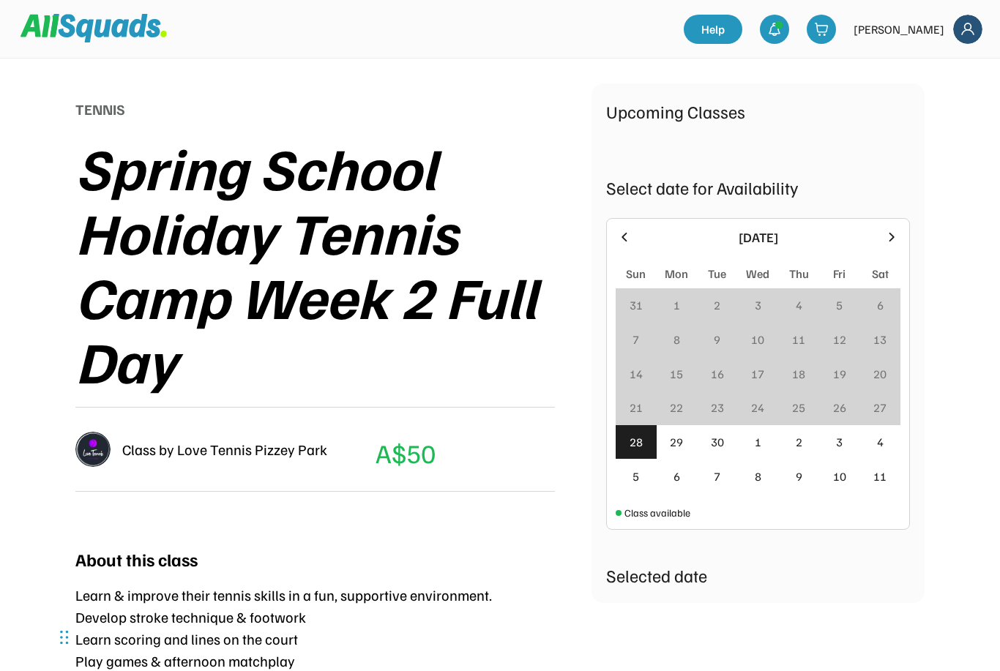
scroll to position [0, 0]
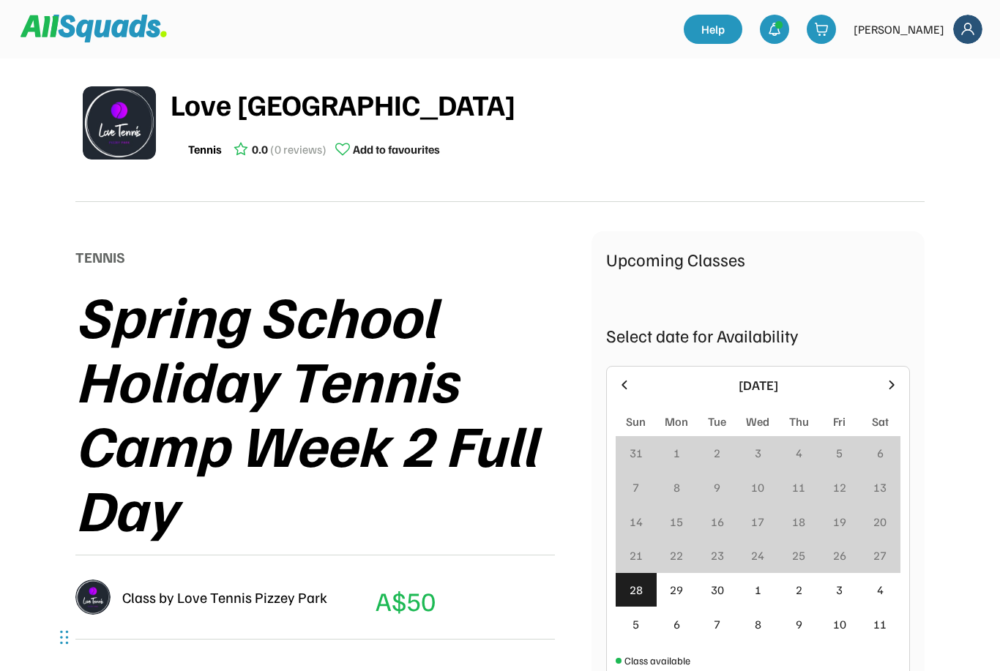
click at [782, 34] on img at bounding box center [774, 29] width 15 height 15
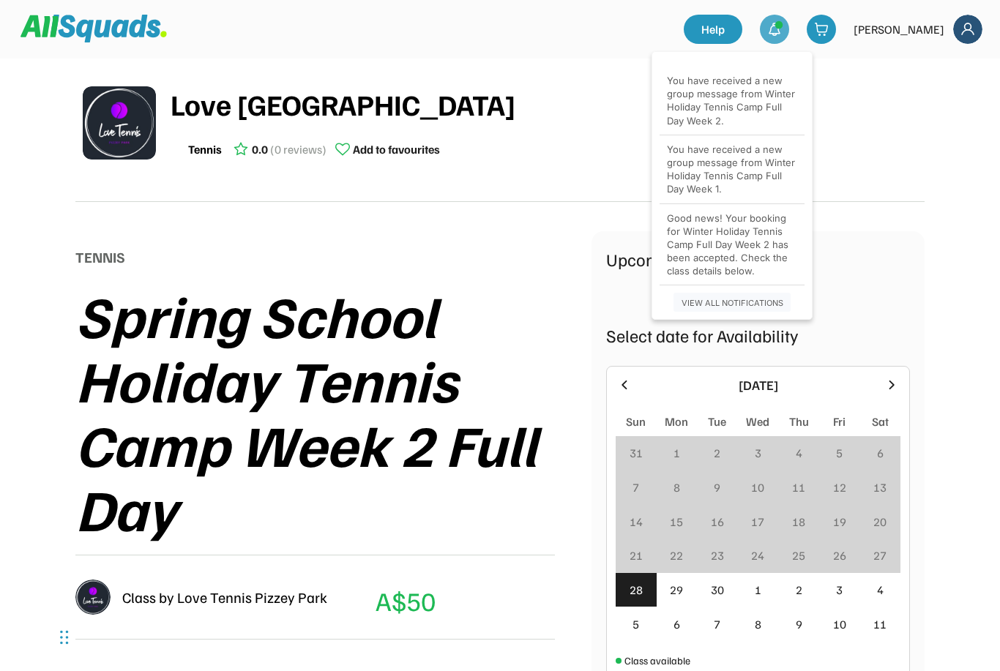
click at [828, 35] on img at bounding box center [821, 29] width 15 height 15
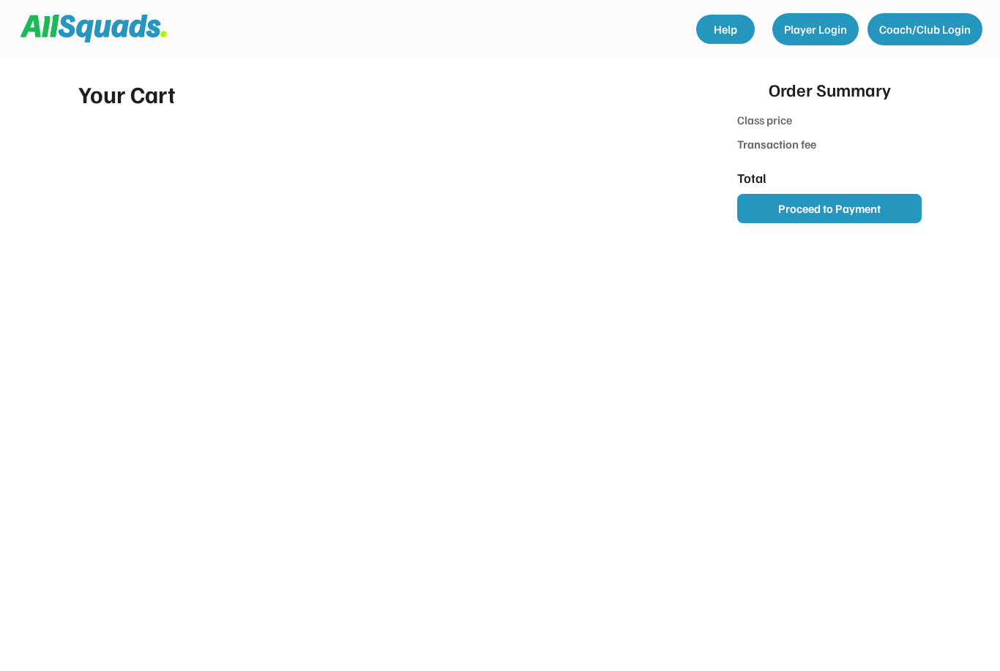
type input "**"
type input "***"
type input "******"
